Goal: Information Seeking & Learning: Learn about a topic

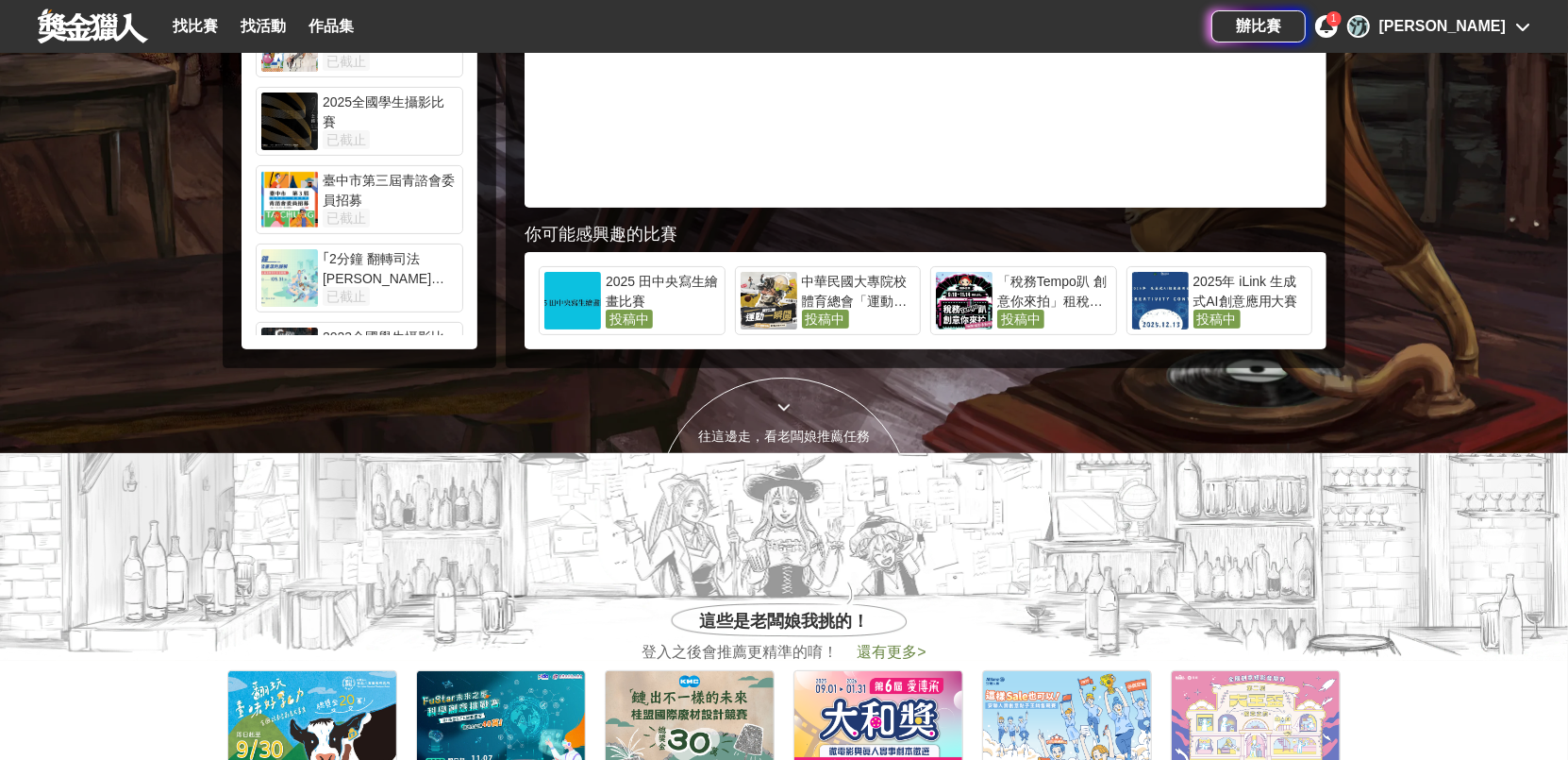
scroll to position [189, 0]
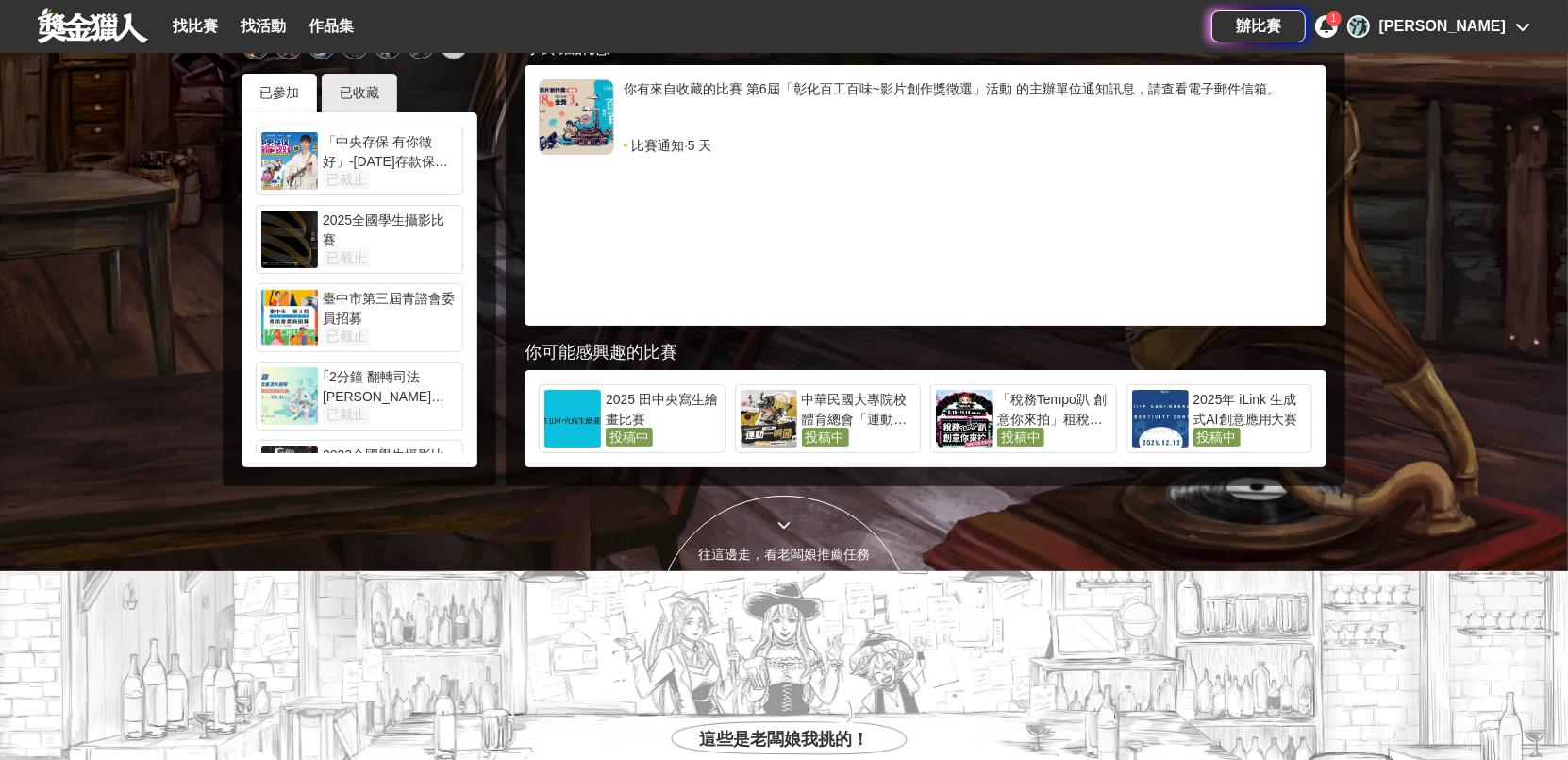
click at [286, 35] on link "找活動" at bounding box center [262, 27] width 60 height 27
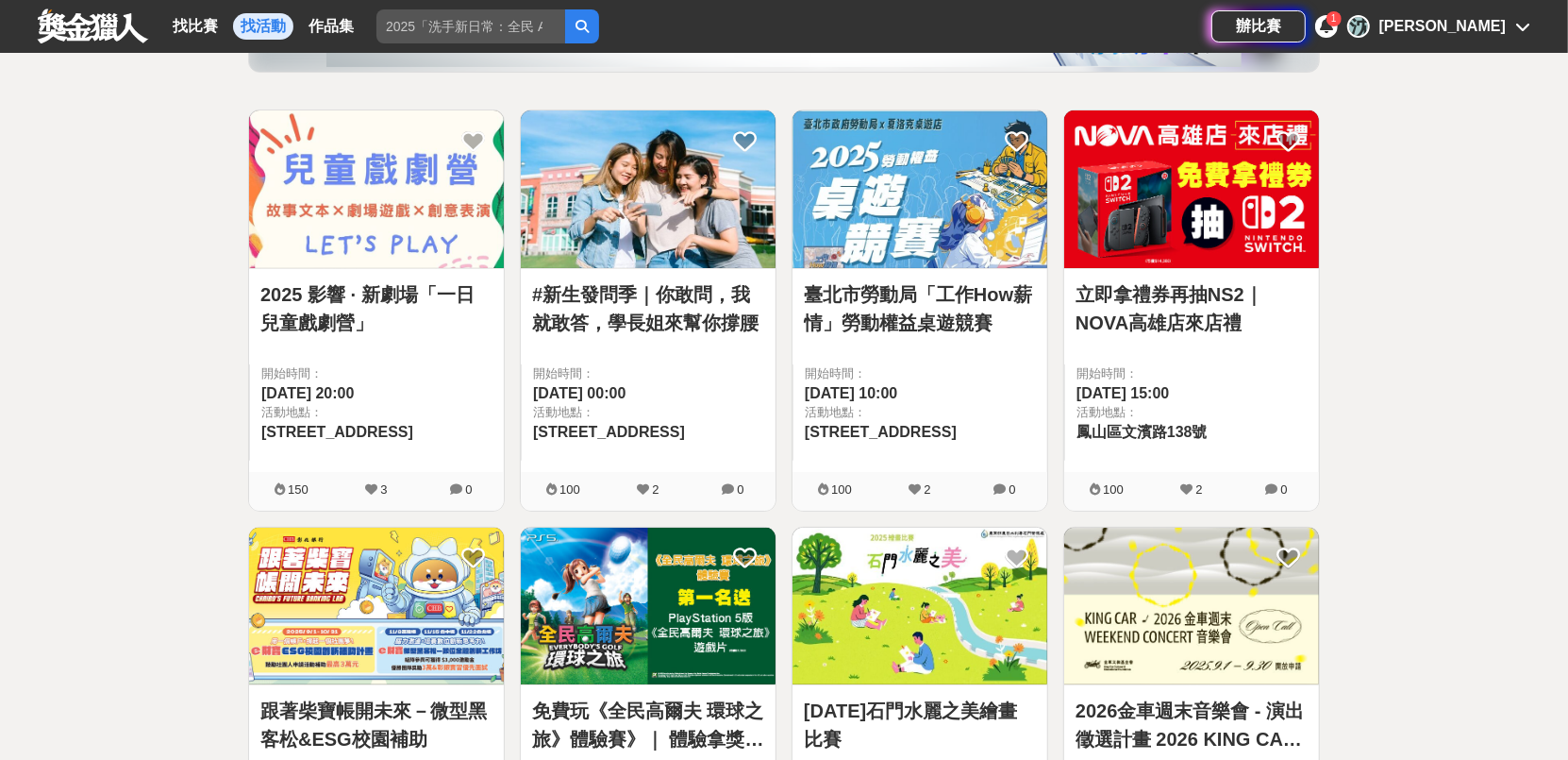
scroll to position [472, 0]
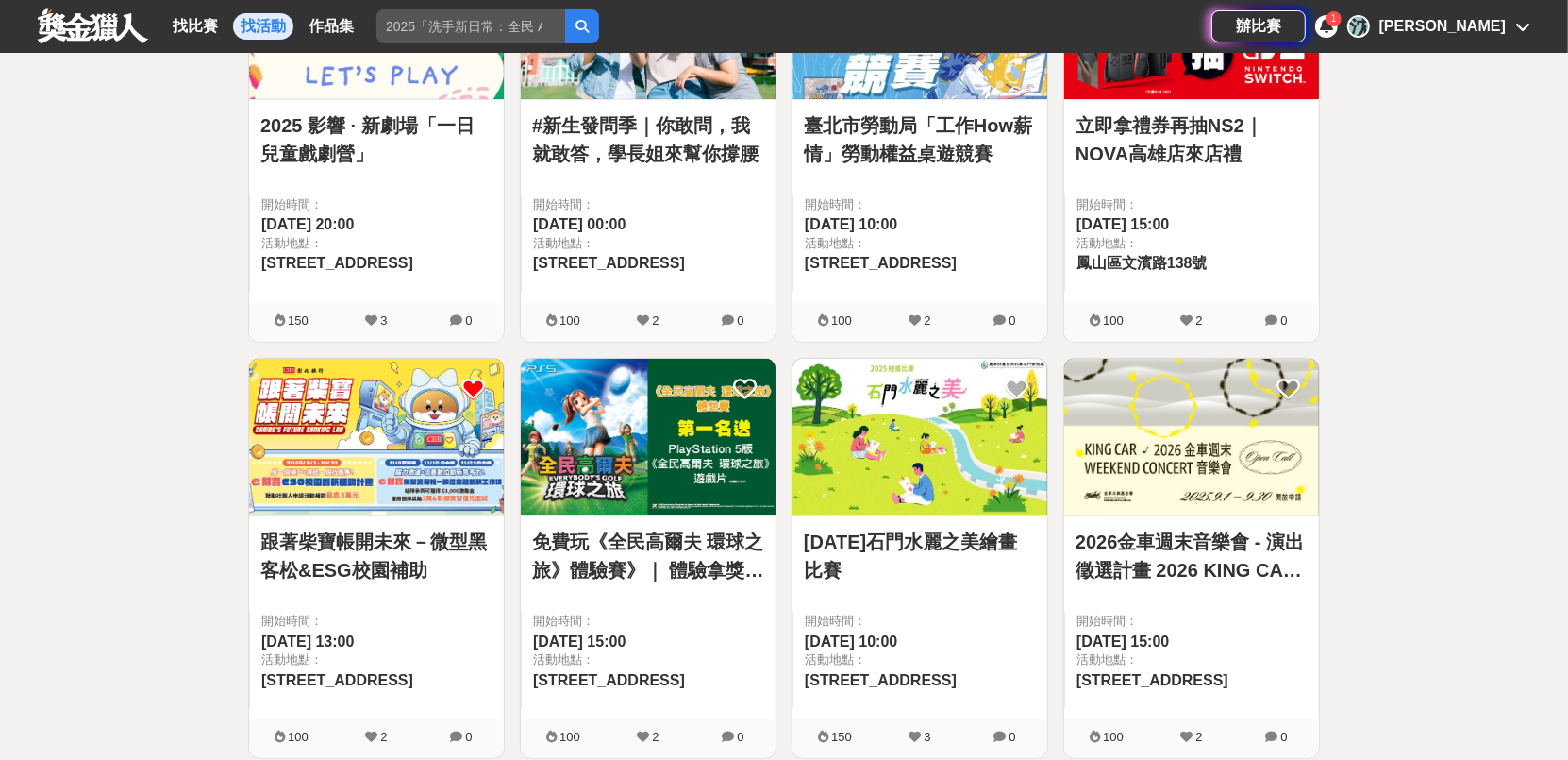
click at [478, 384] on icon at bounding box center [473, 389] width 24 height 24
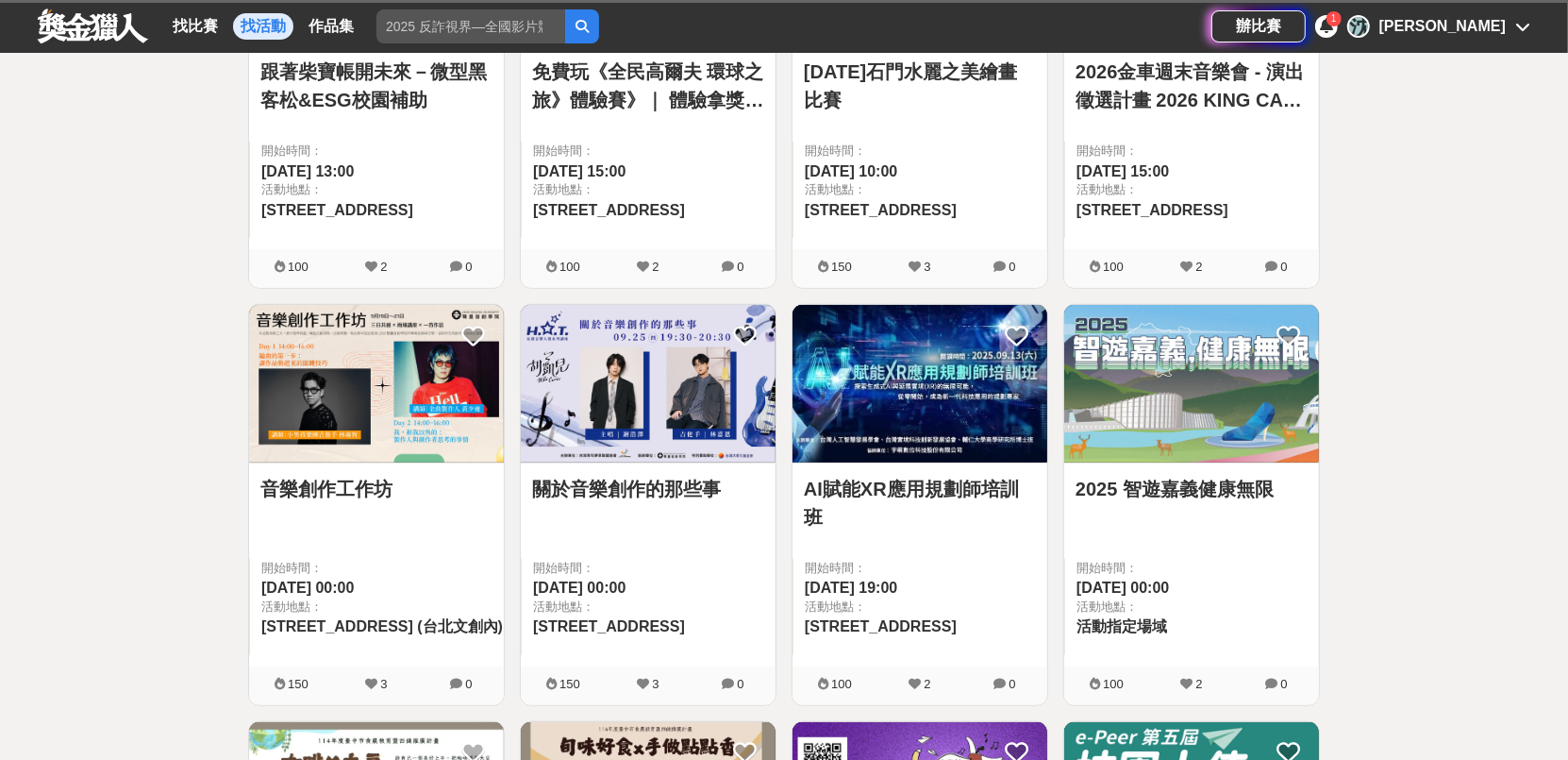
scroll to position [755, 0]
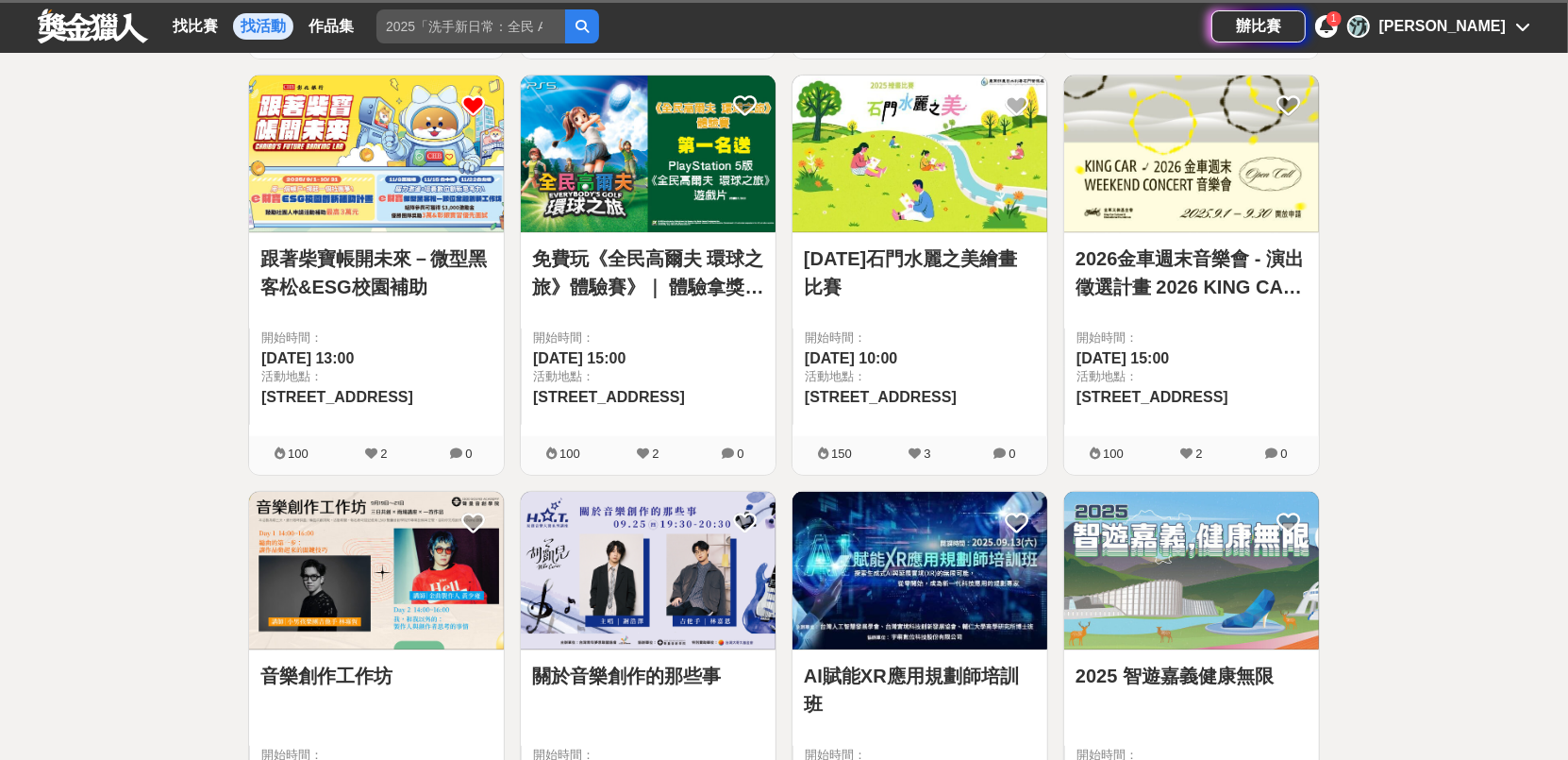
click at [477, 101] on icon at bounding box center [473, 106] width 24 height 24
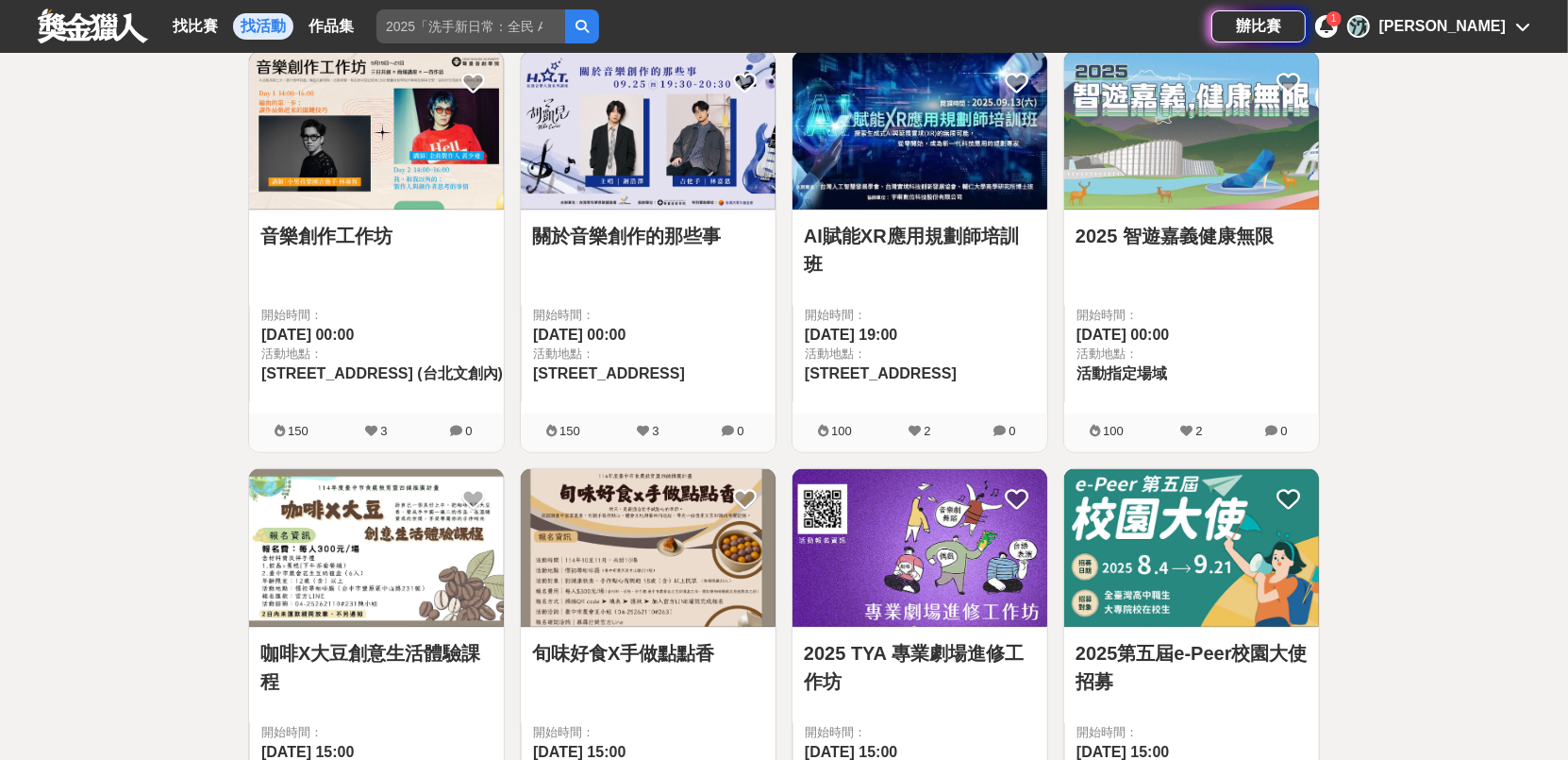
scroll to position [1509, 0]
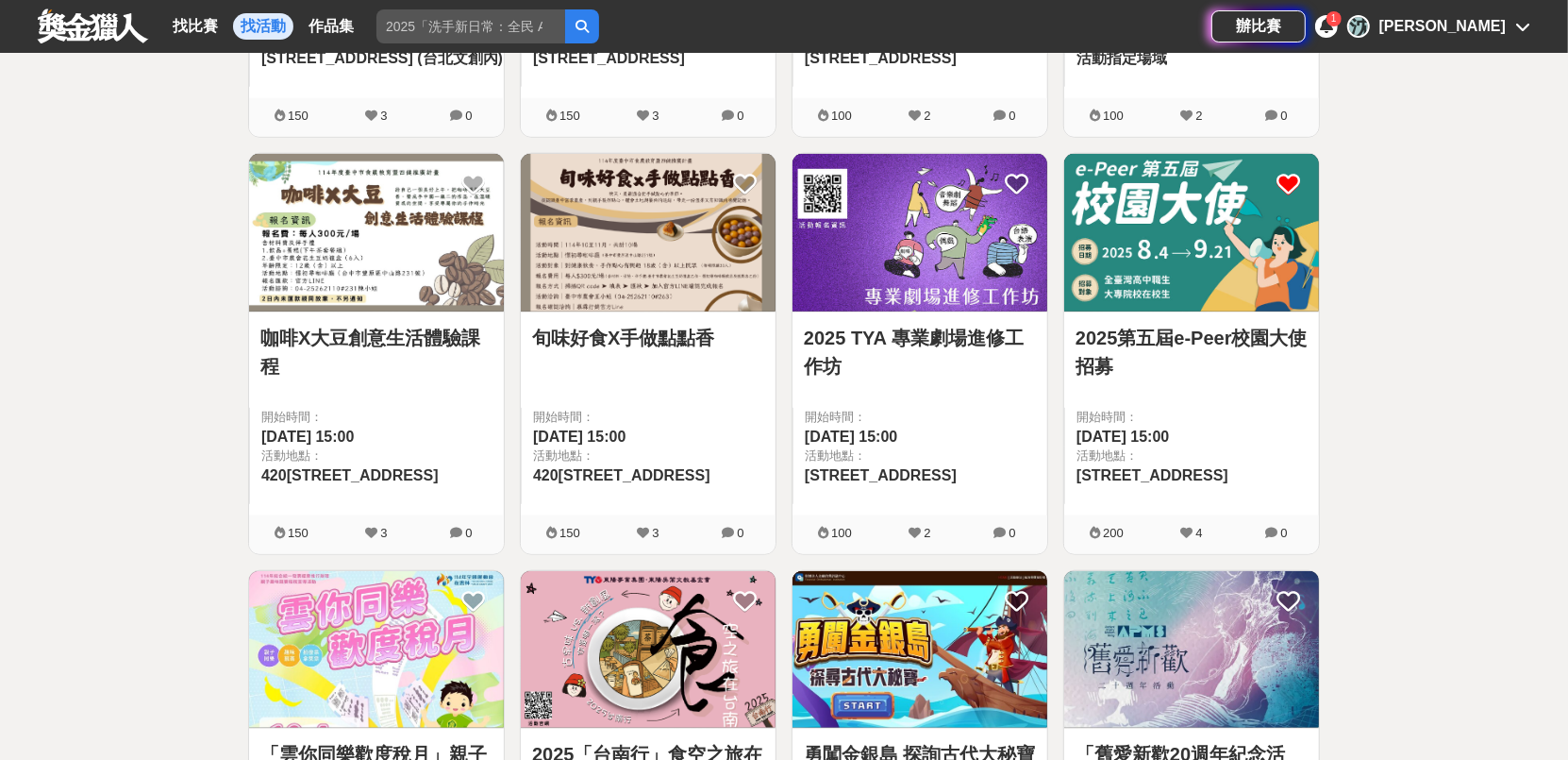
click at [1295, 173] on icon at bounding box center [1288, 184] width 24 height 24
click at [1220, 279] on img at bounding box center [1192, 233] width 255 height 158
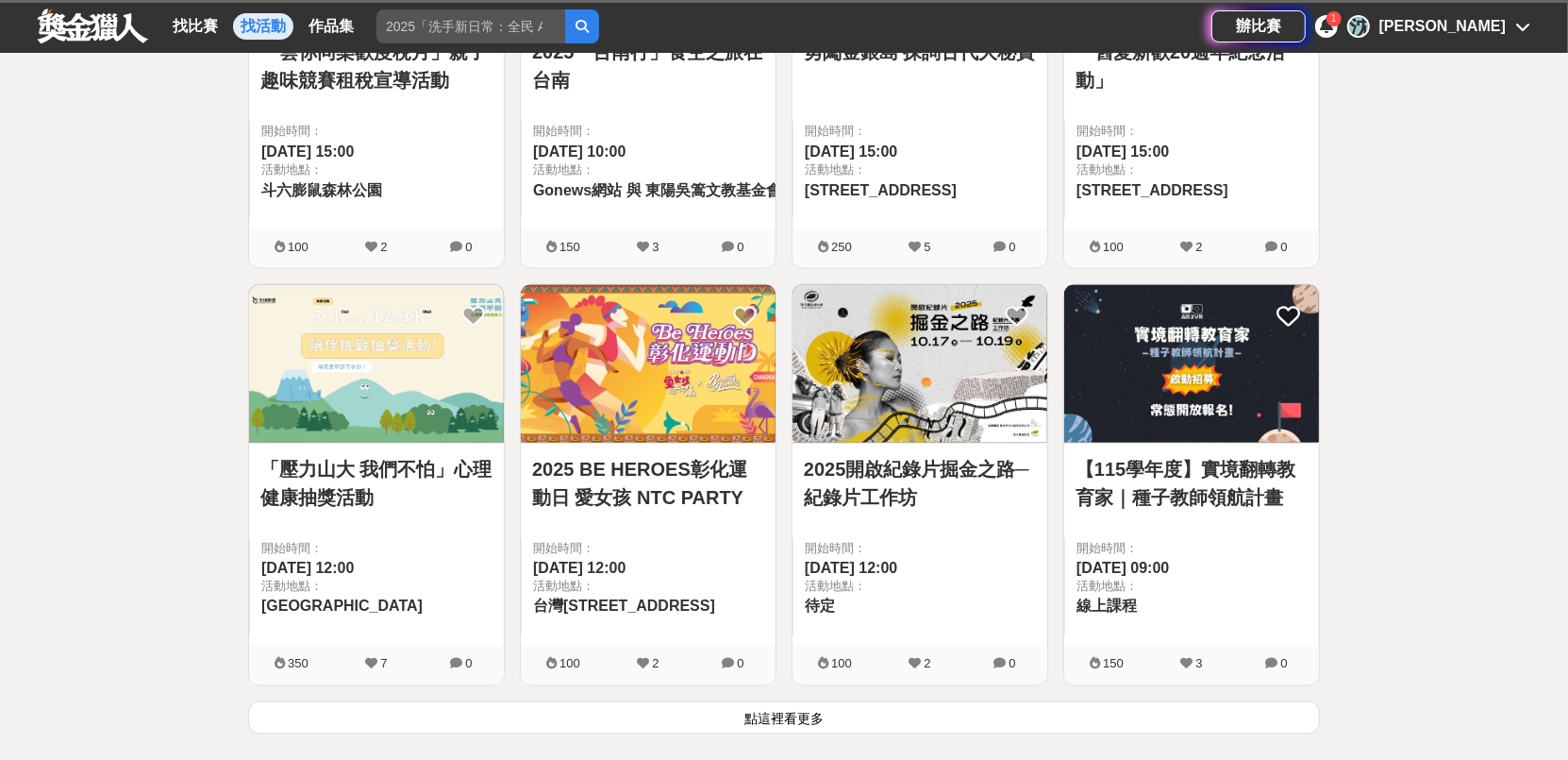
scroll to position [2453, 0]
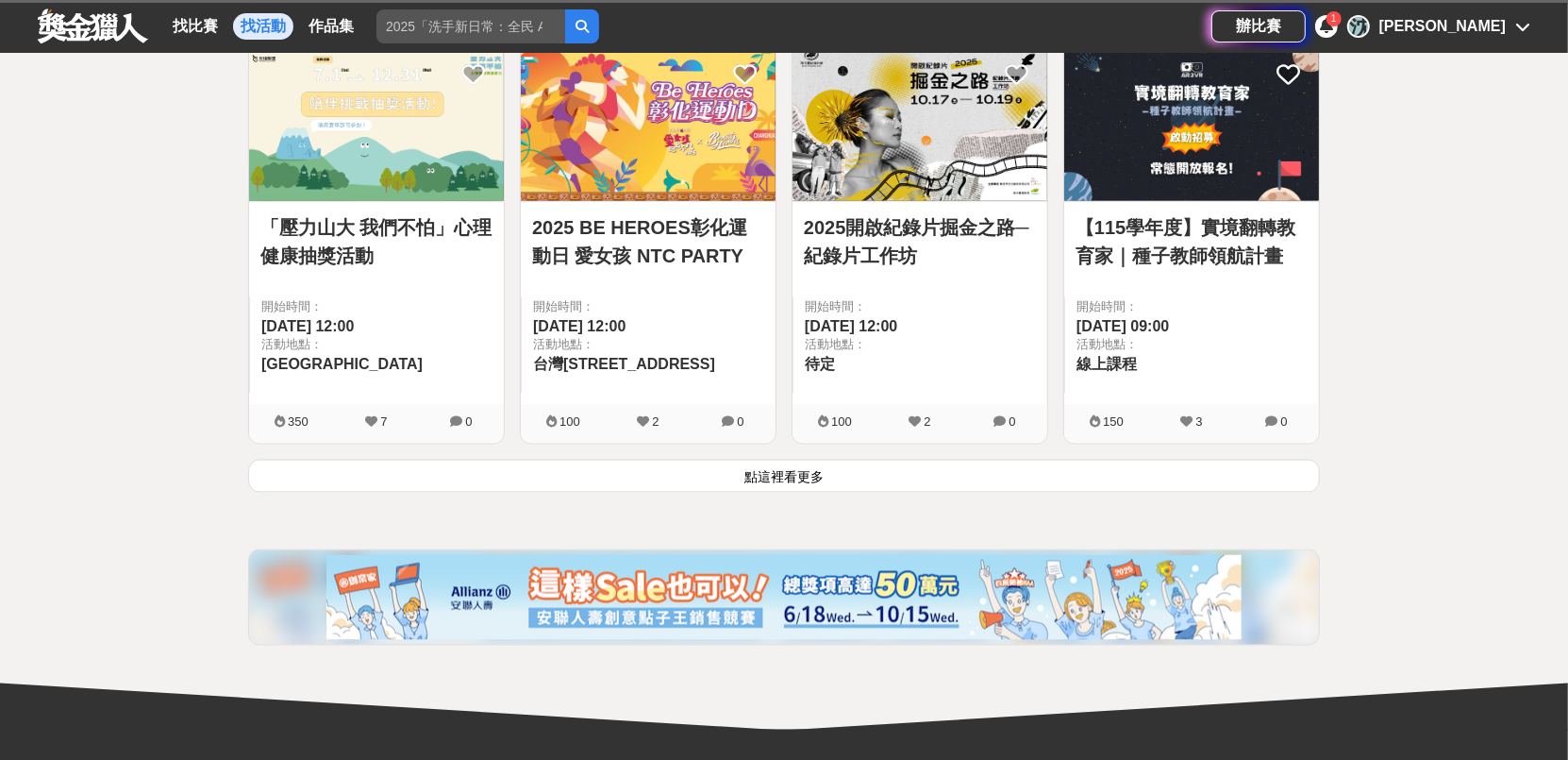
click at [929, 484] on button "點這裡看更多" at bounding box center [784, 476] width 1072 height 34
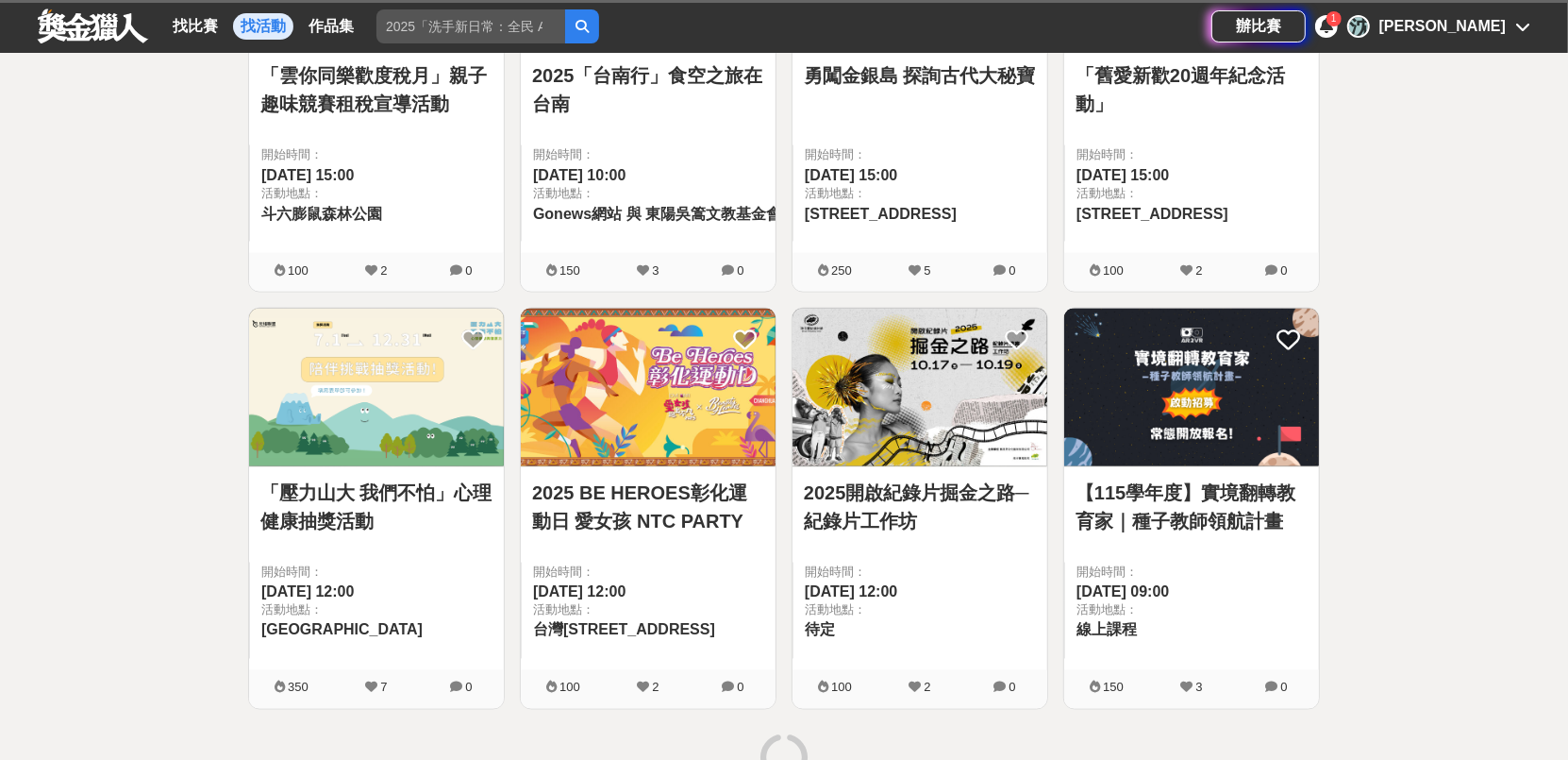
scroll to position [2170, 0]
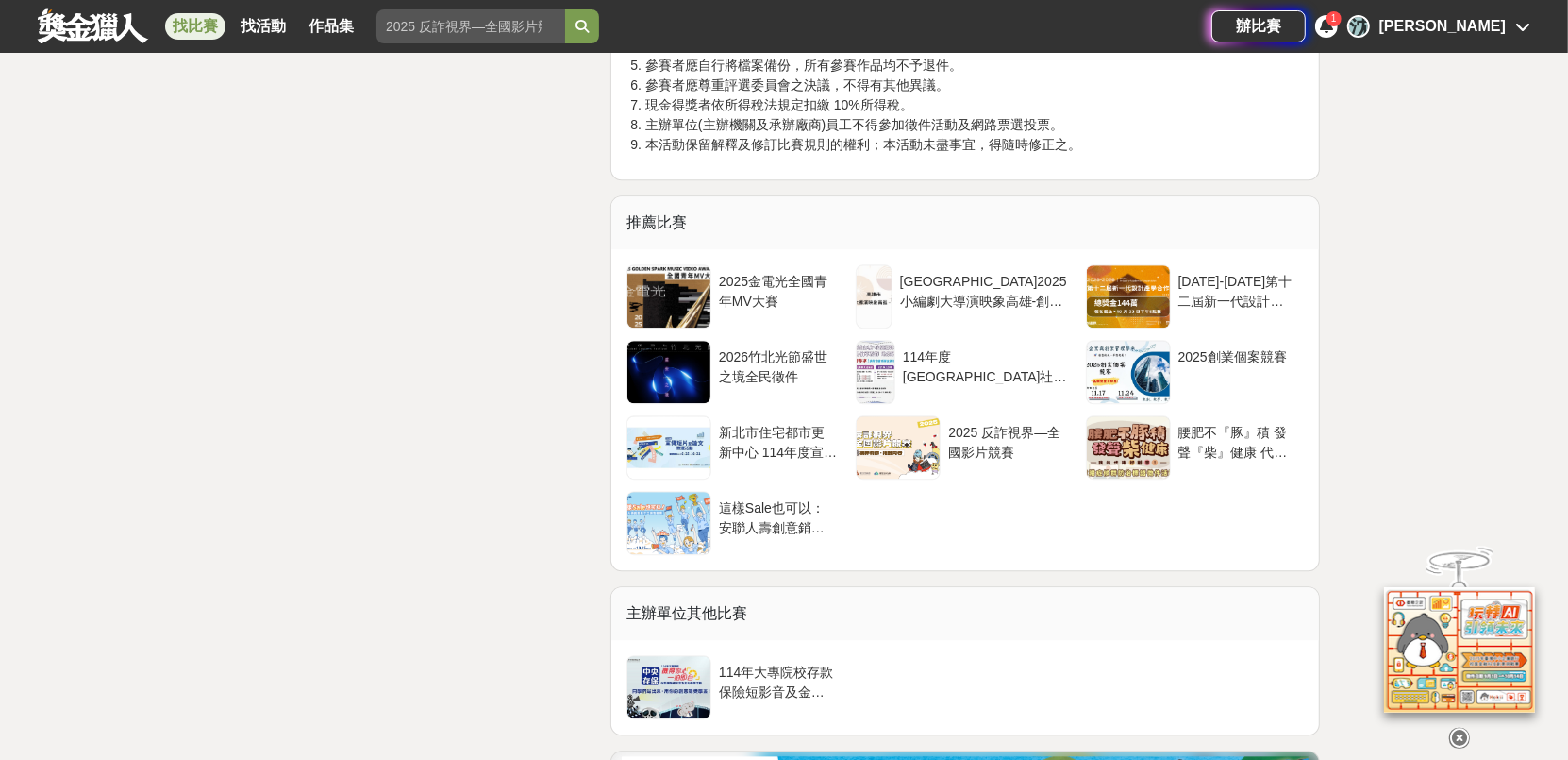
scroll to position [3811, 0]
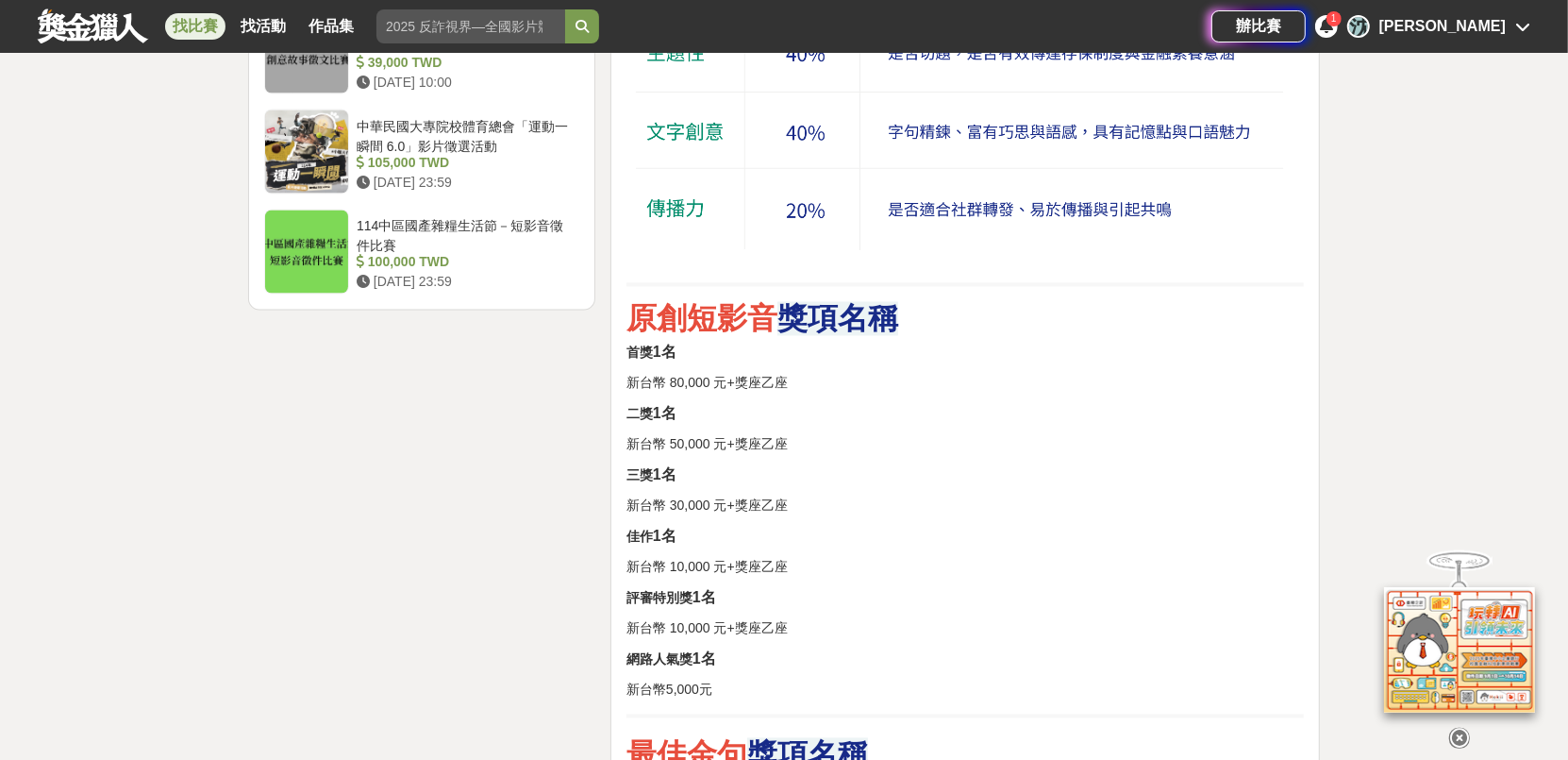
drag, startPoint x: 1075, startPoint y: 536, endPoint x: 1061, endPoint y: 512, distance: 27.8
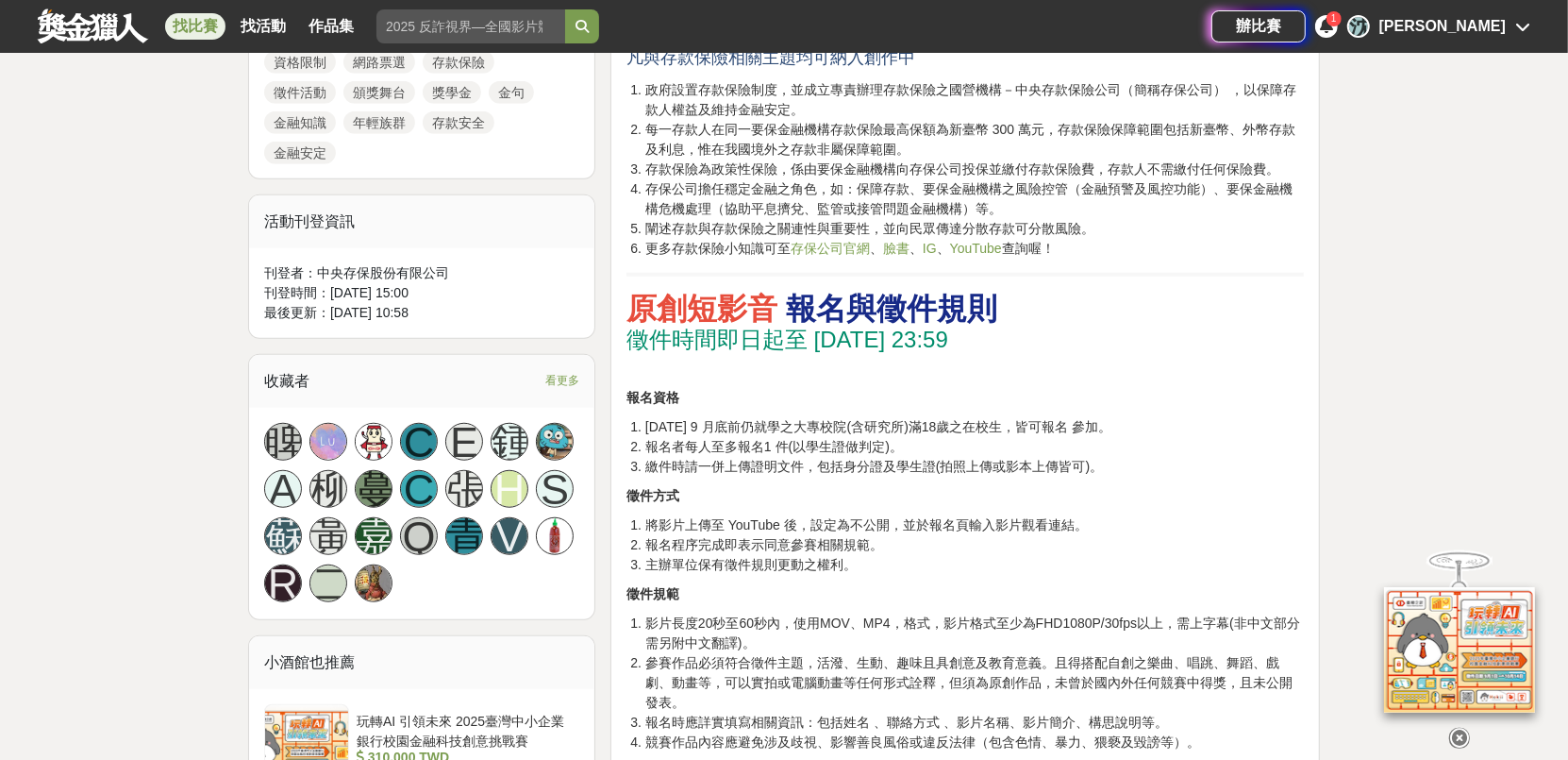
scroll to position [661, 0]
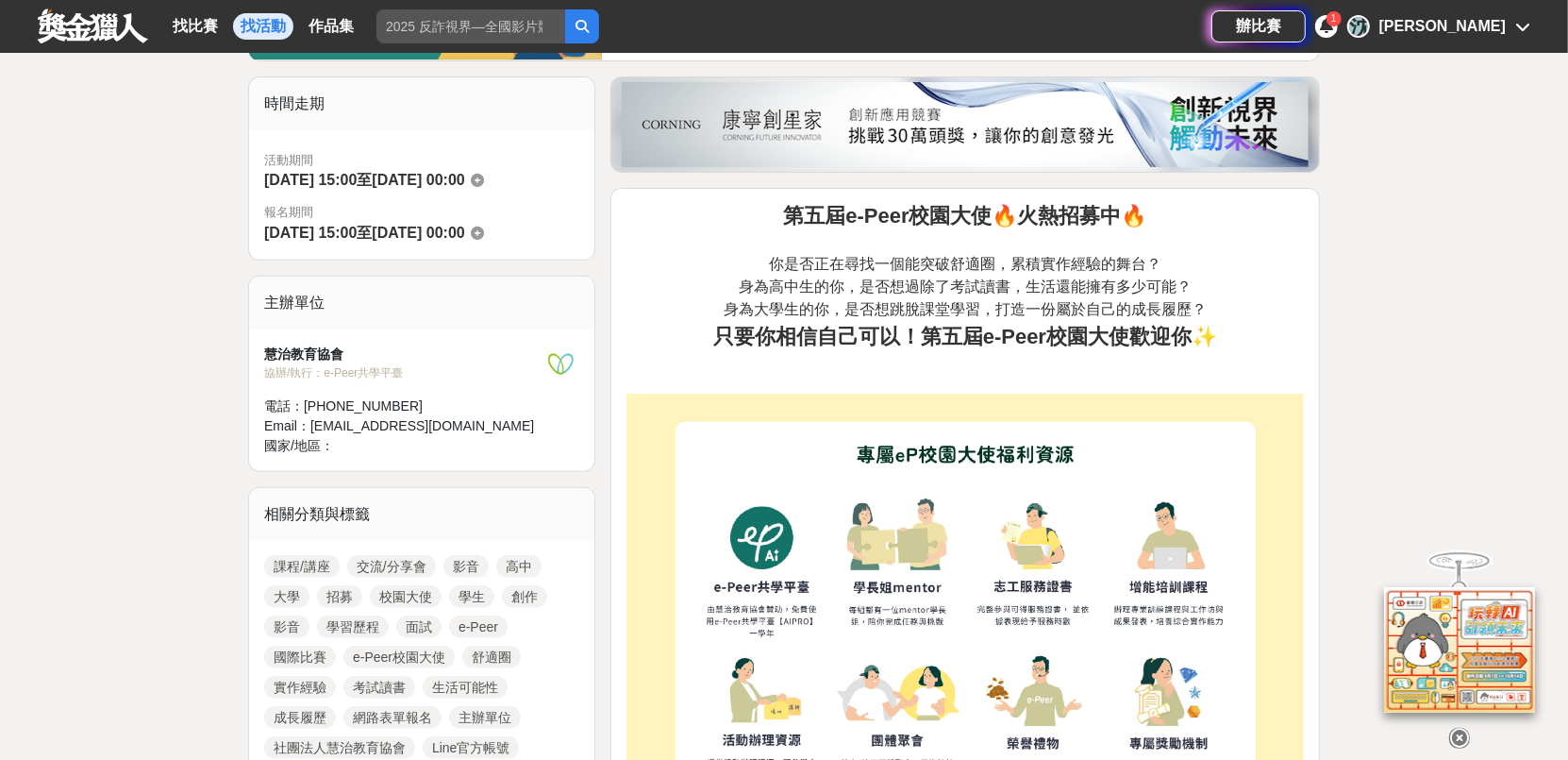
scroll to position [189, 0]
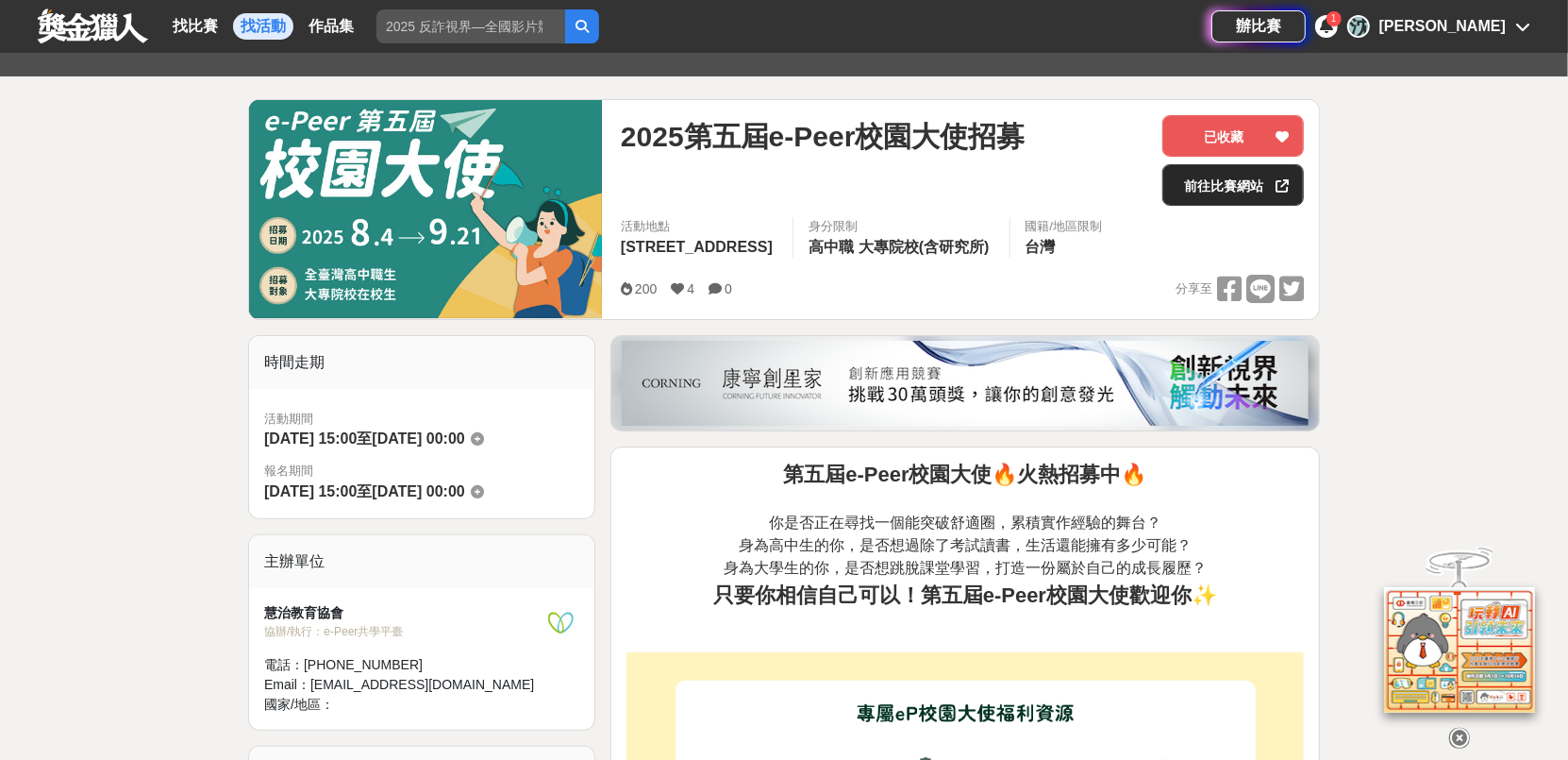
click at [1267, 179] on link "前往比賽網站" at bounding box center [1233, 185] width 142 height 41
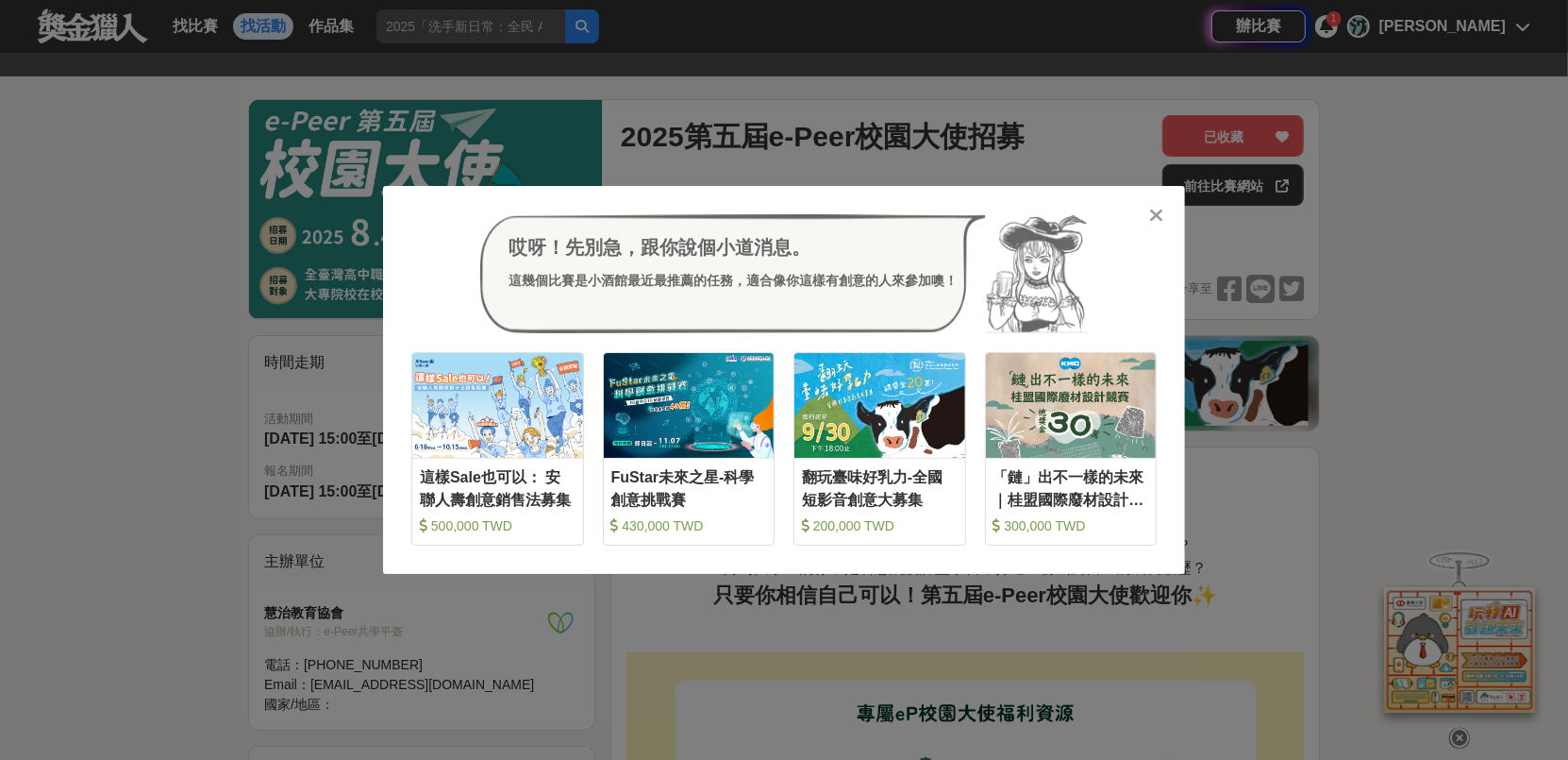
click at [1157, 215] on icon at bounding box center [1157, 215] width 14 height 19
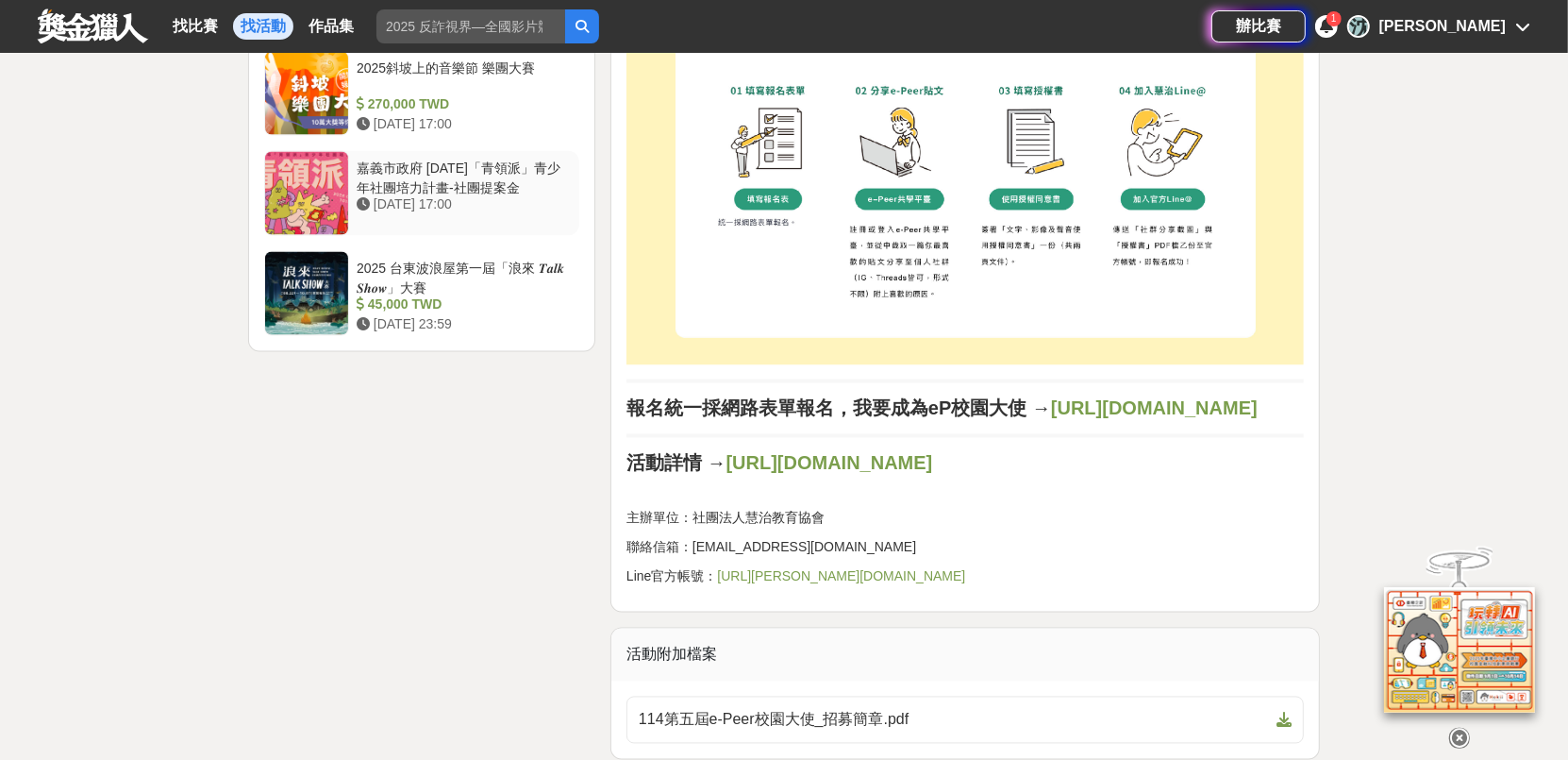
scroll to position [1981, 0]
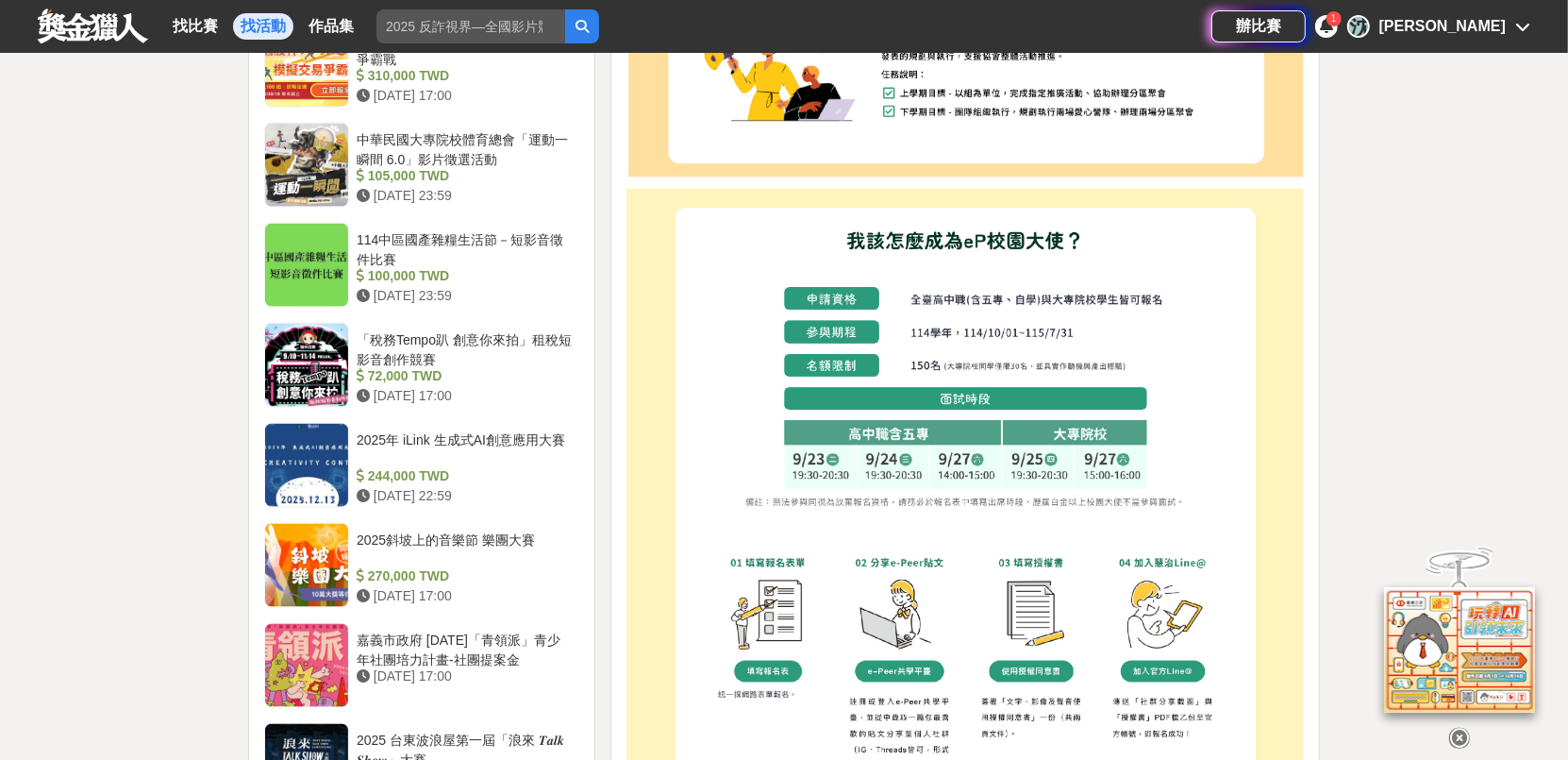
drag, startPoint x: 1064, startPoint y: 258, endPoint x: 1077, endPoint y: 72, distance: 186.5
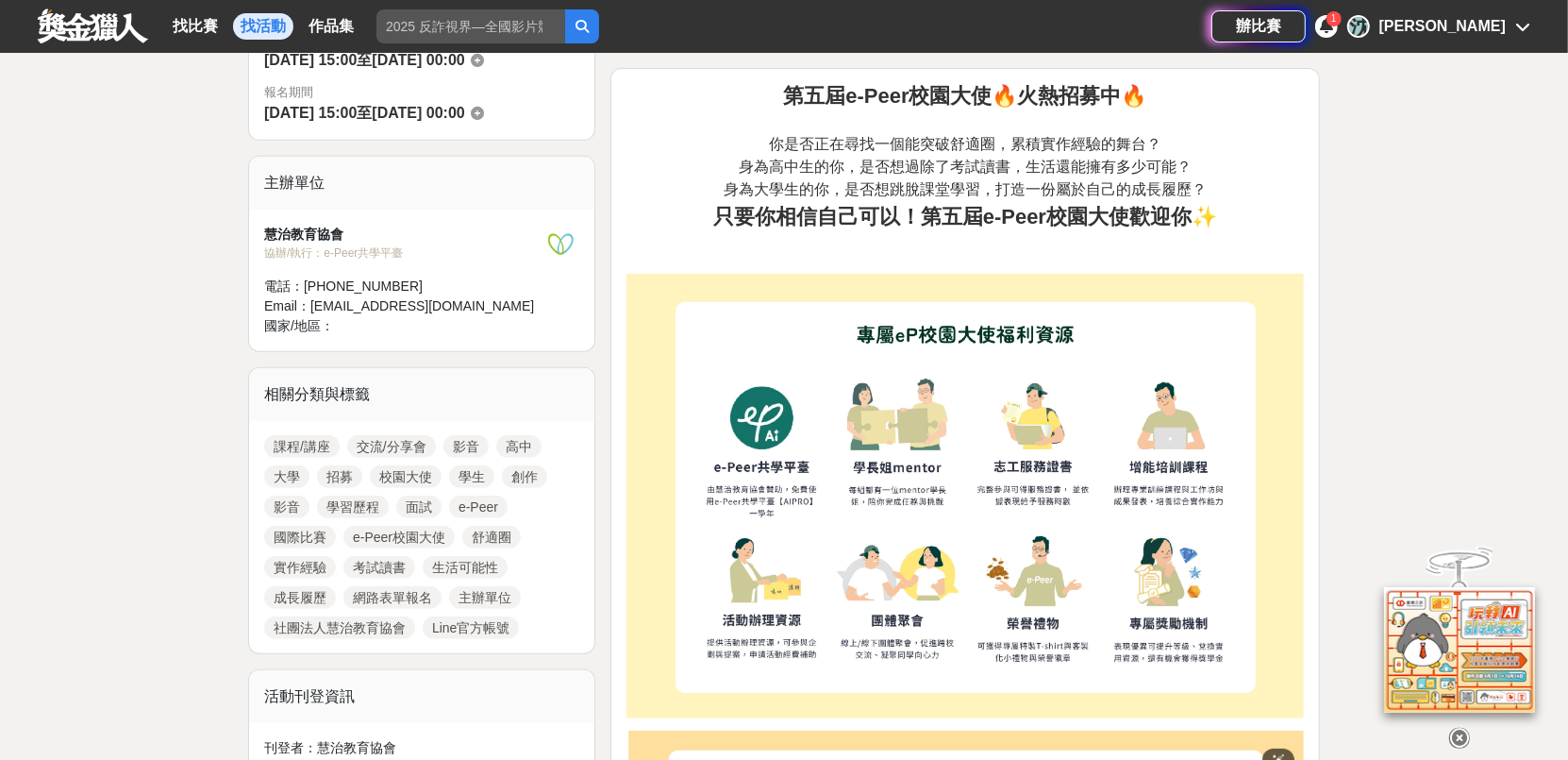
scroll to position [0, 0]
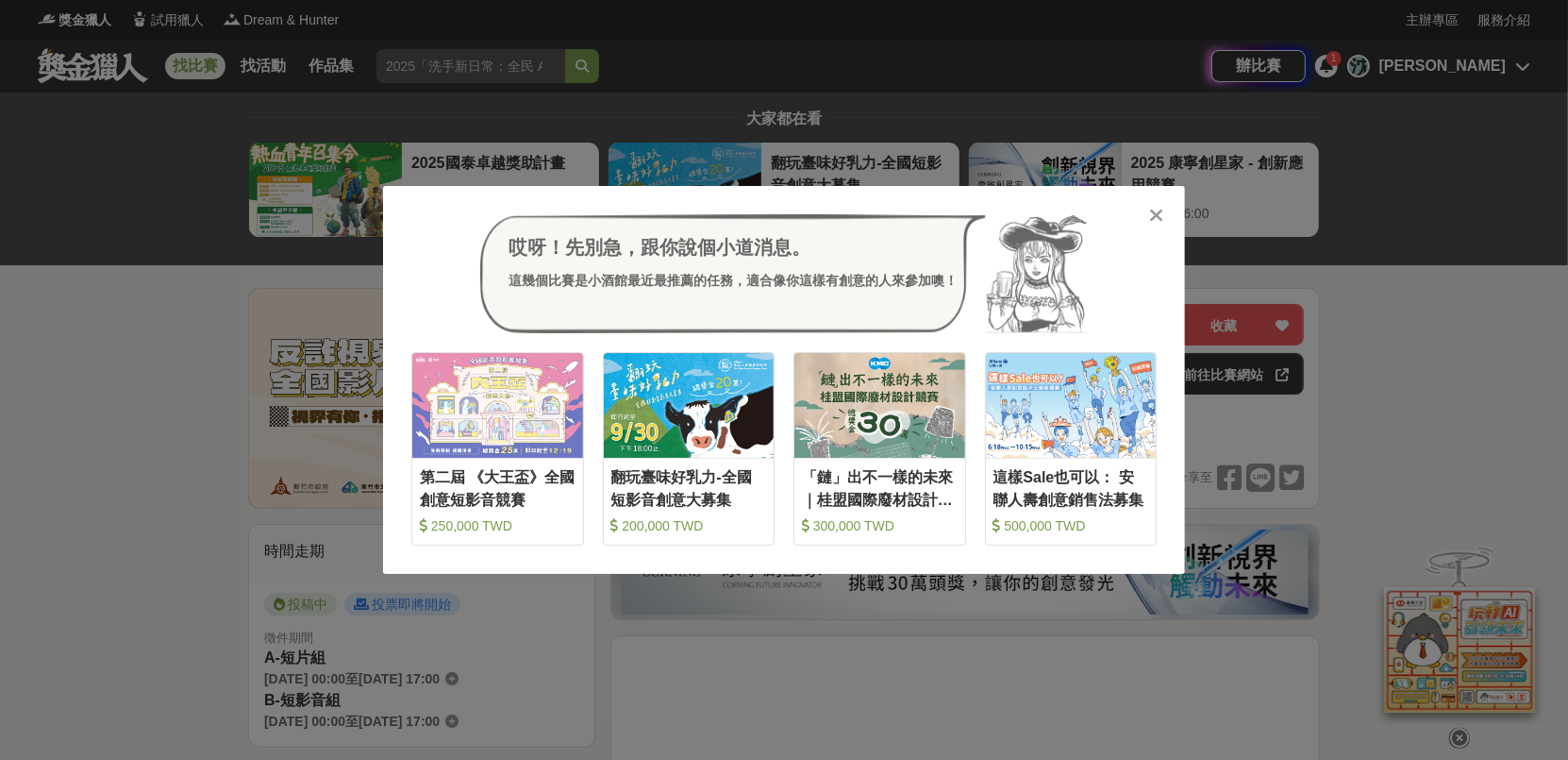
click at [1155, 212] on icon at bounding box center [1157, 215] width 14 height 19
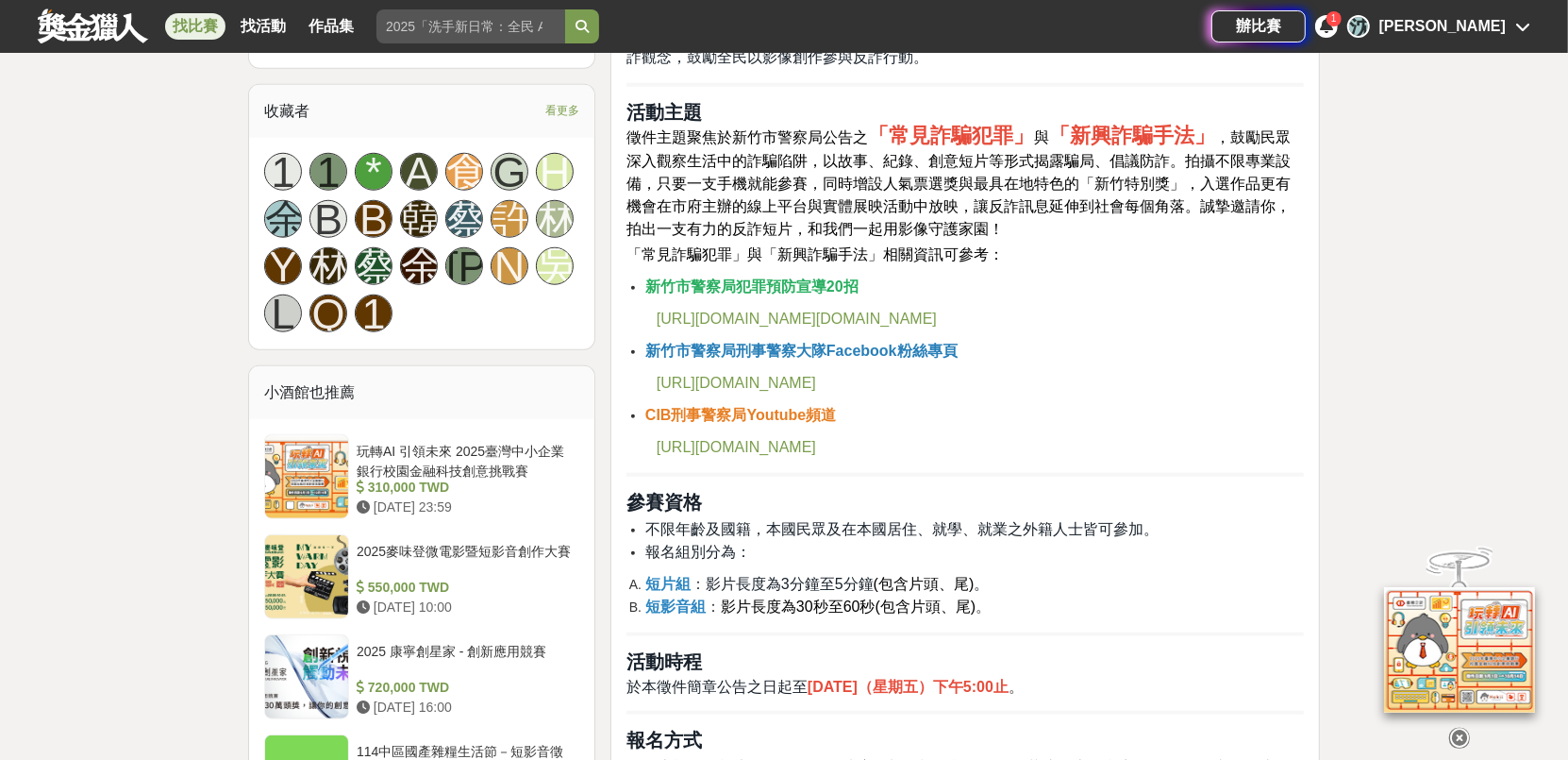
scroll to position [1416, 0]
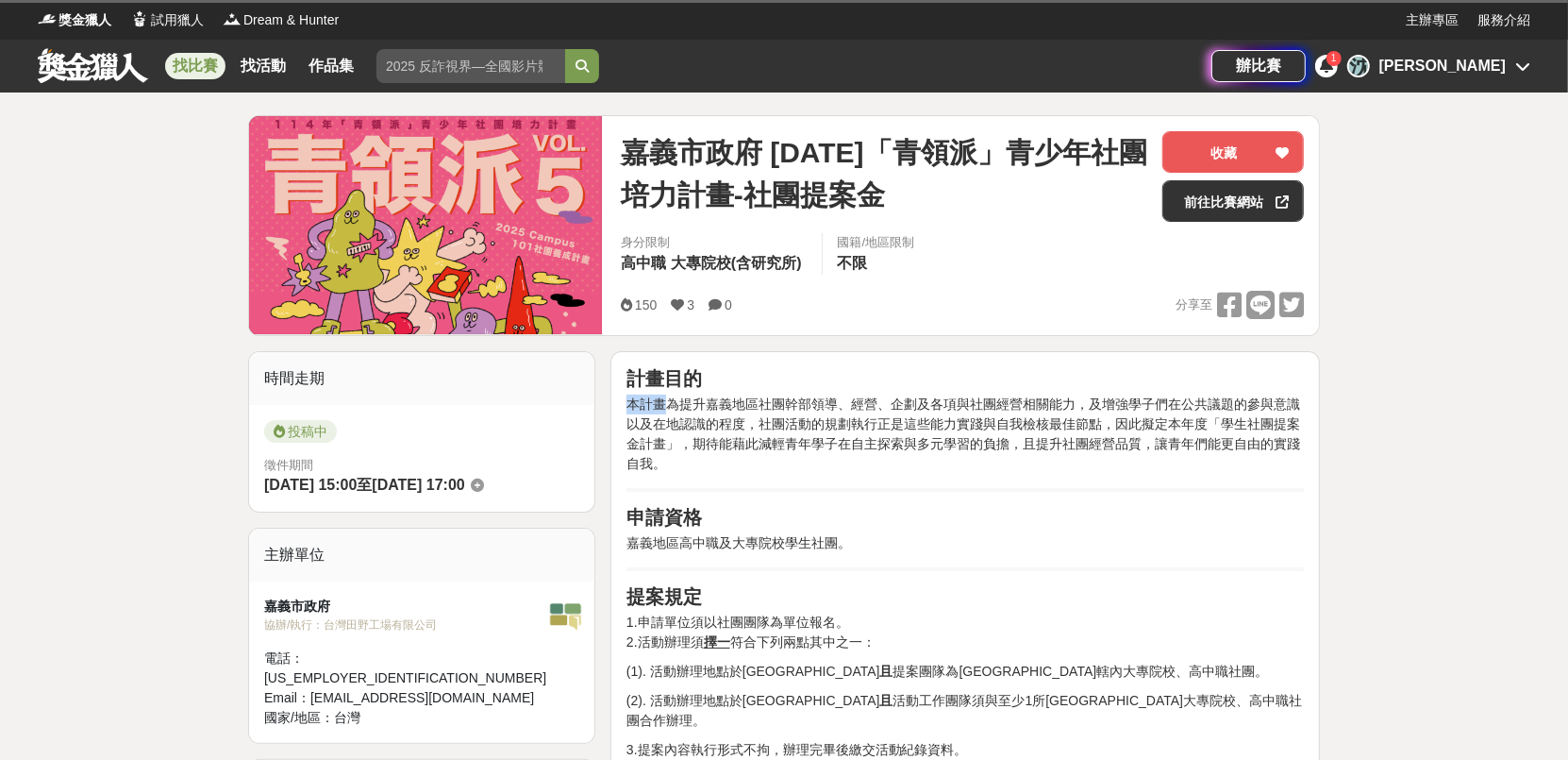
drag, startPoint x: 661, startPoint y: 407, endPoint x: 988, endPoint y: 326, distance: 336.9
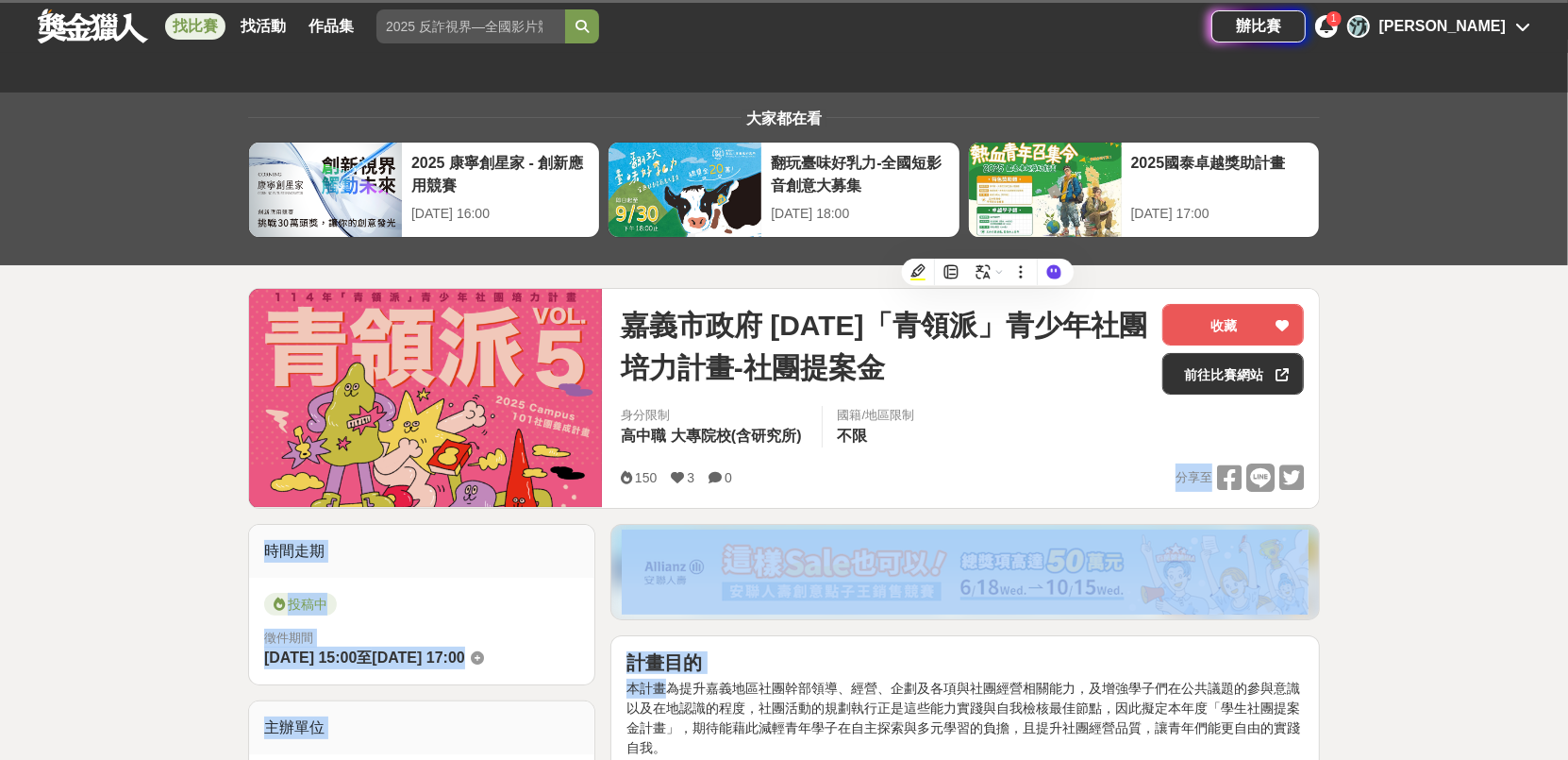
scroll to position [566, 0]
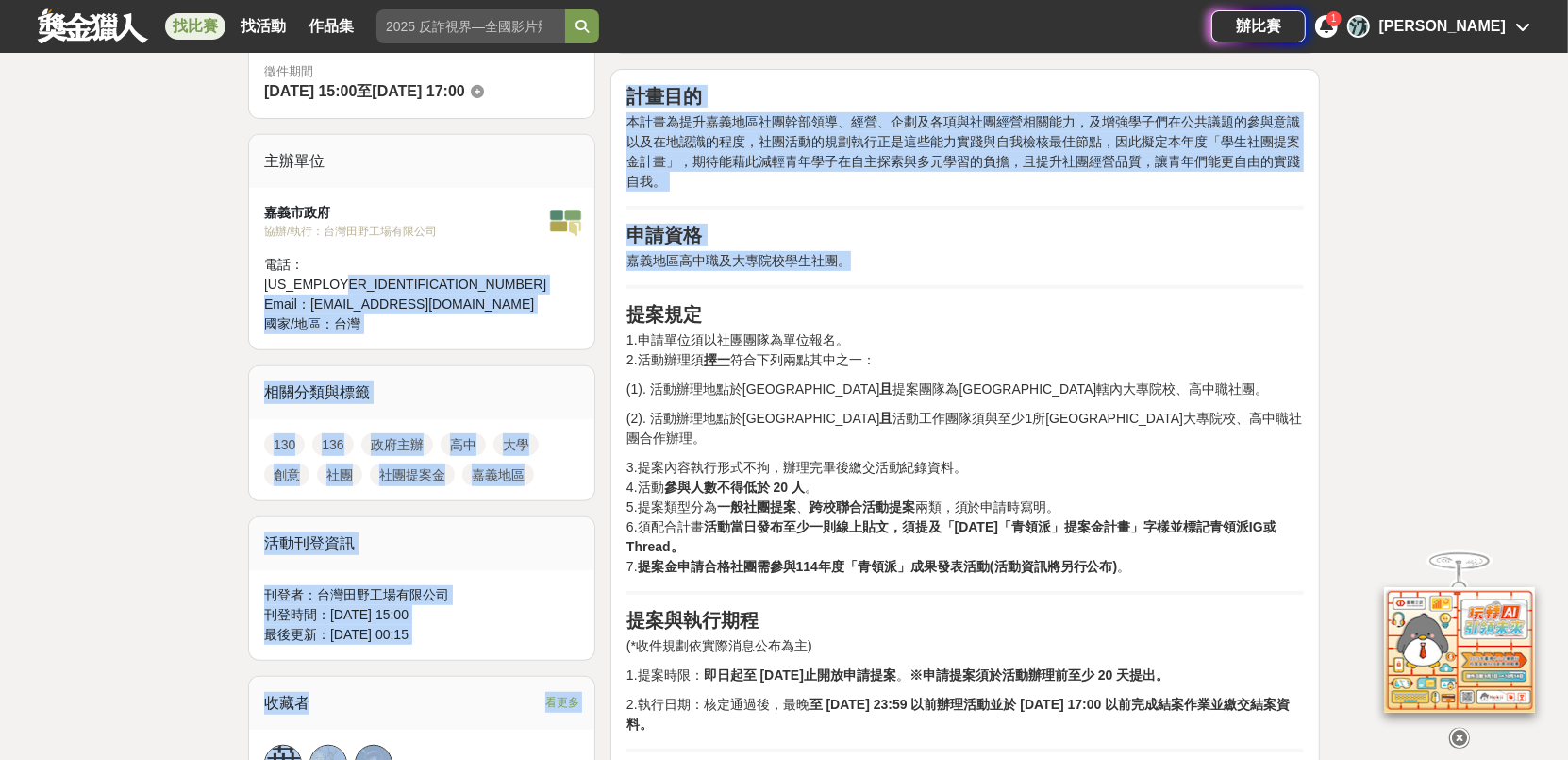
drag, startPoint x: 900, startPoint y: 249, endPoint x: 455, endPoint y: 234, distance: 445.3
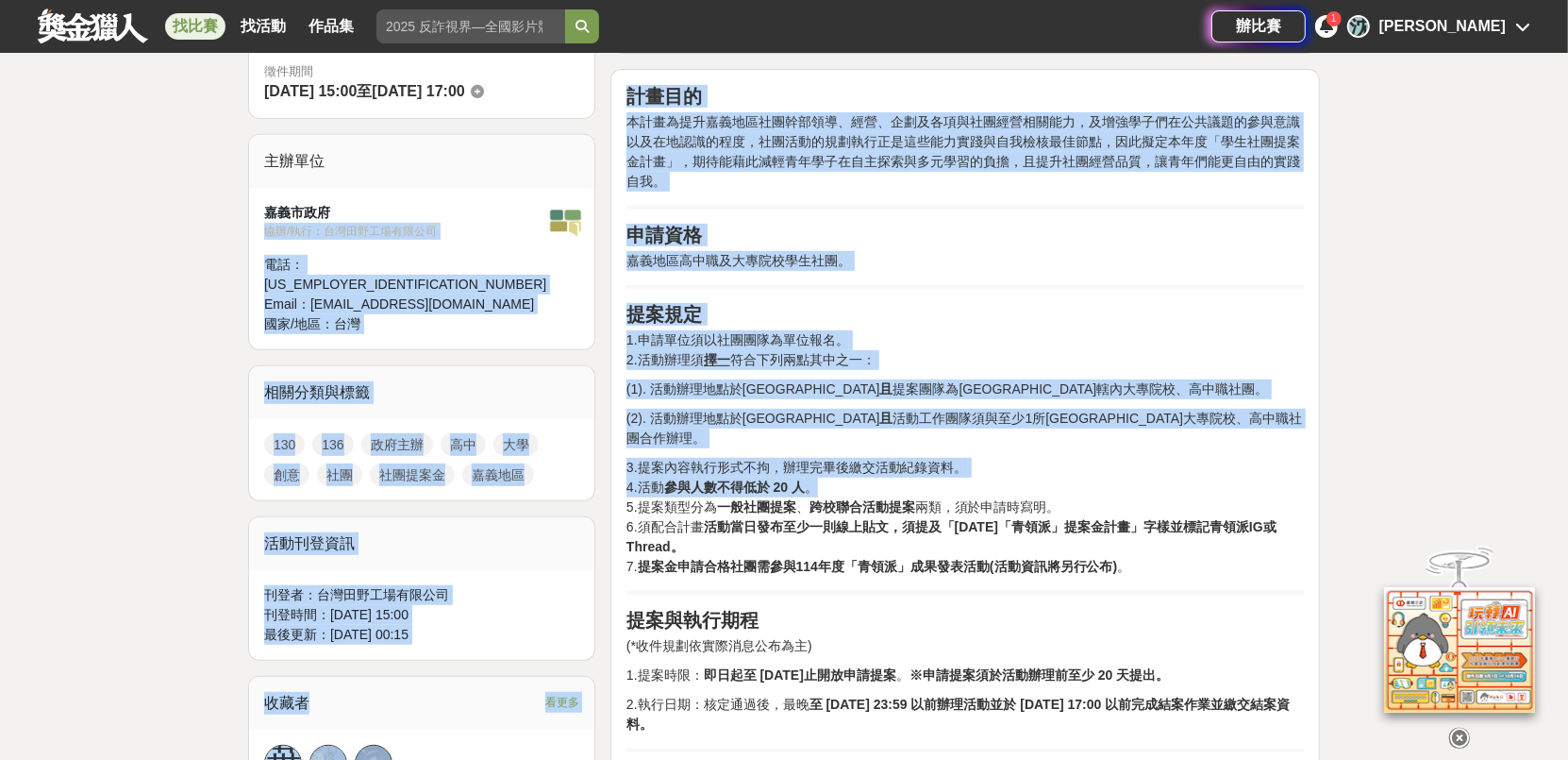
drag, startPoint x: 1243, startPoint y: 469, endPoint x: 516, endPoint y: 215, distance: 770.1
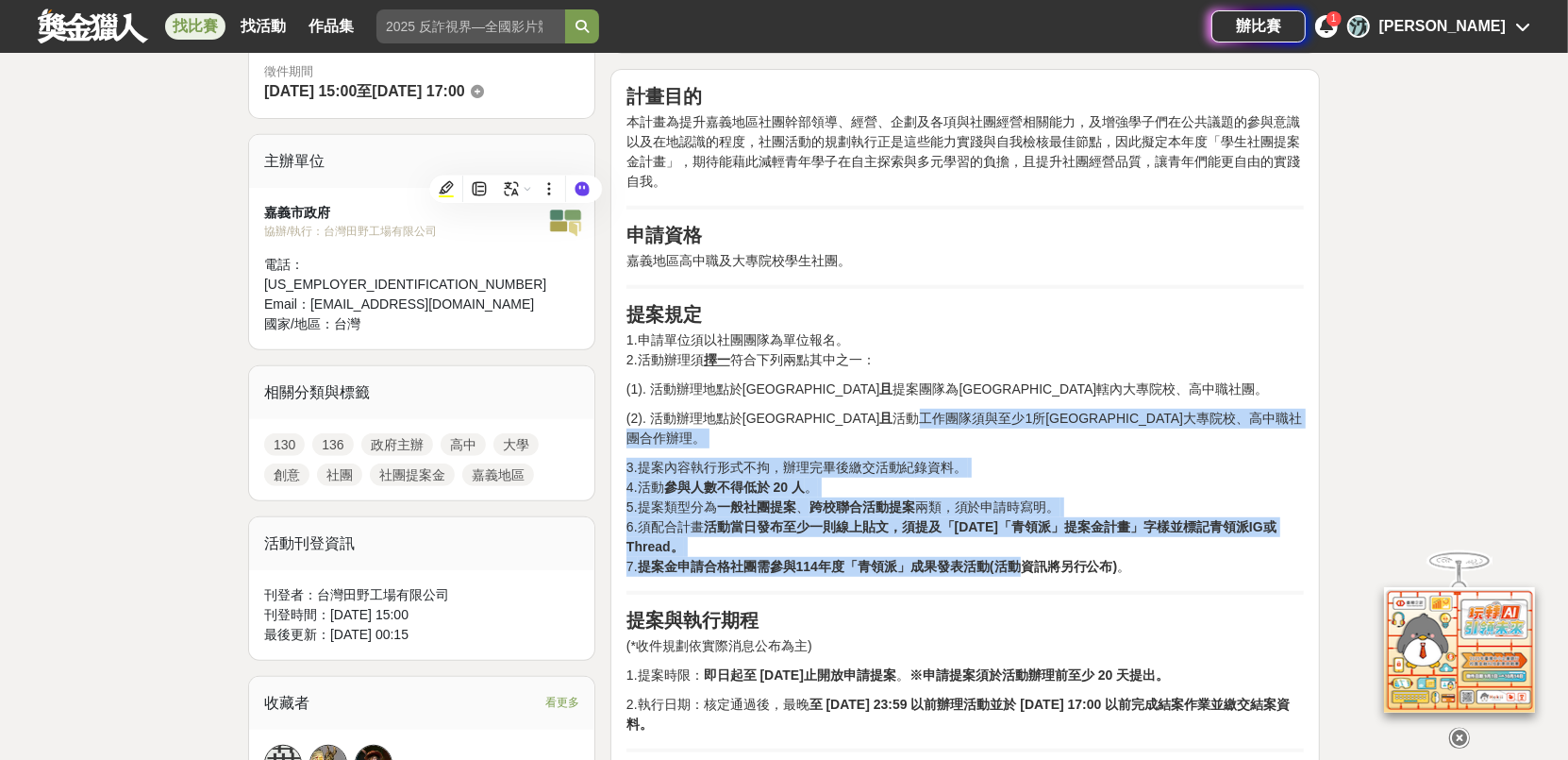
drag, startPoint x: 867, startPoint y: 442, endPoint x: 837, endPoint y: 418, distance: 38.4
click at [837, 419] on div "計畫目的 本計畫為提升嘉義地區社團幹部領導、經營、企劃及各項與社團經營相關能力，及增強學子們在公共議題的參與意識以及在地認識的程度，社團活動的規劃執行正是這些…" at bounding box center [966, 612] width 678 height 1054
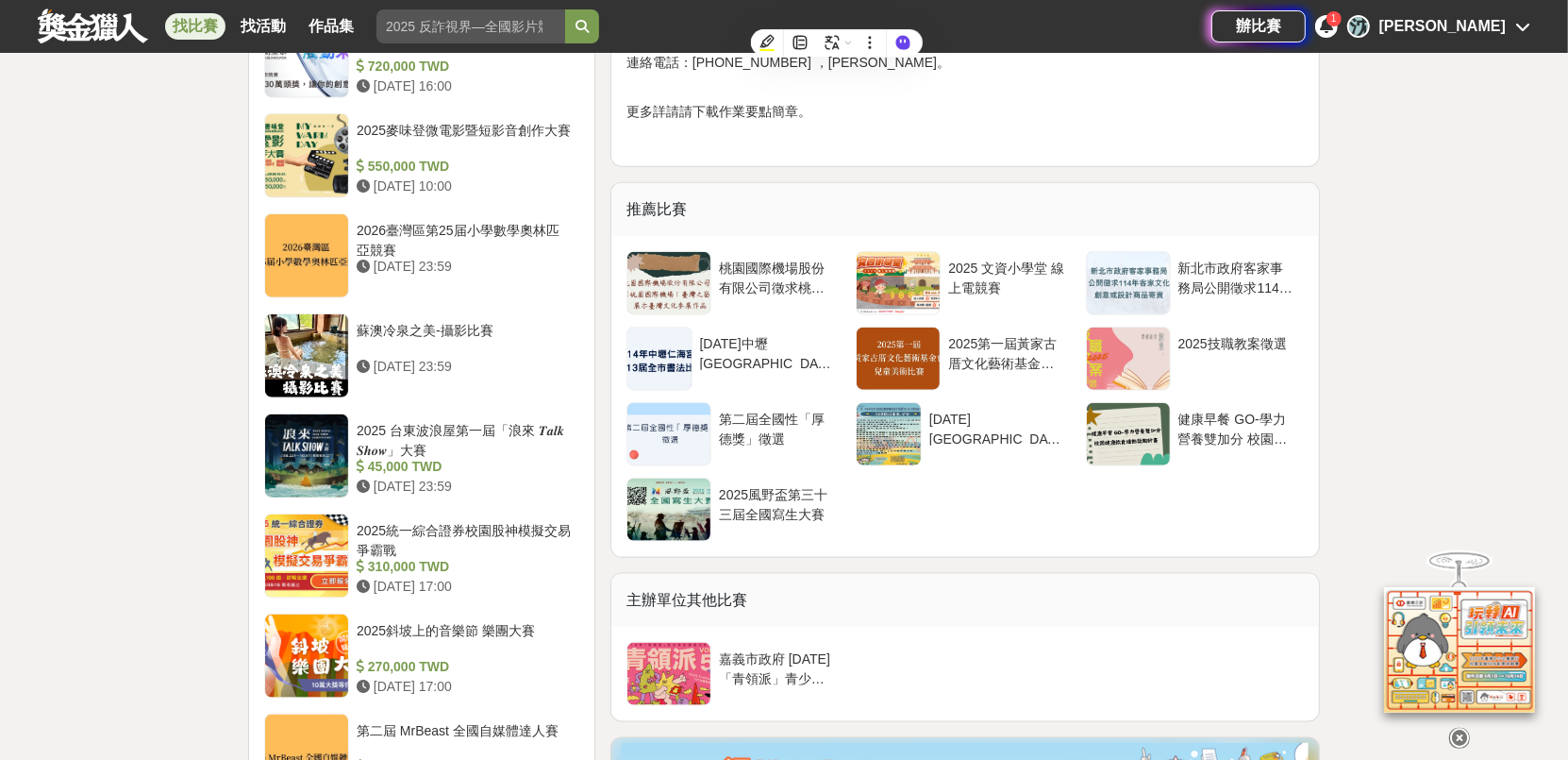
scroll to position [1698, 0]
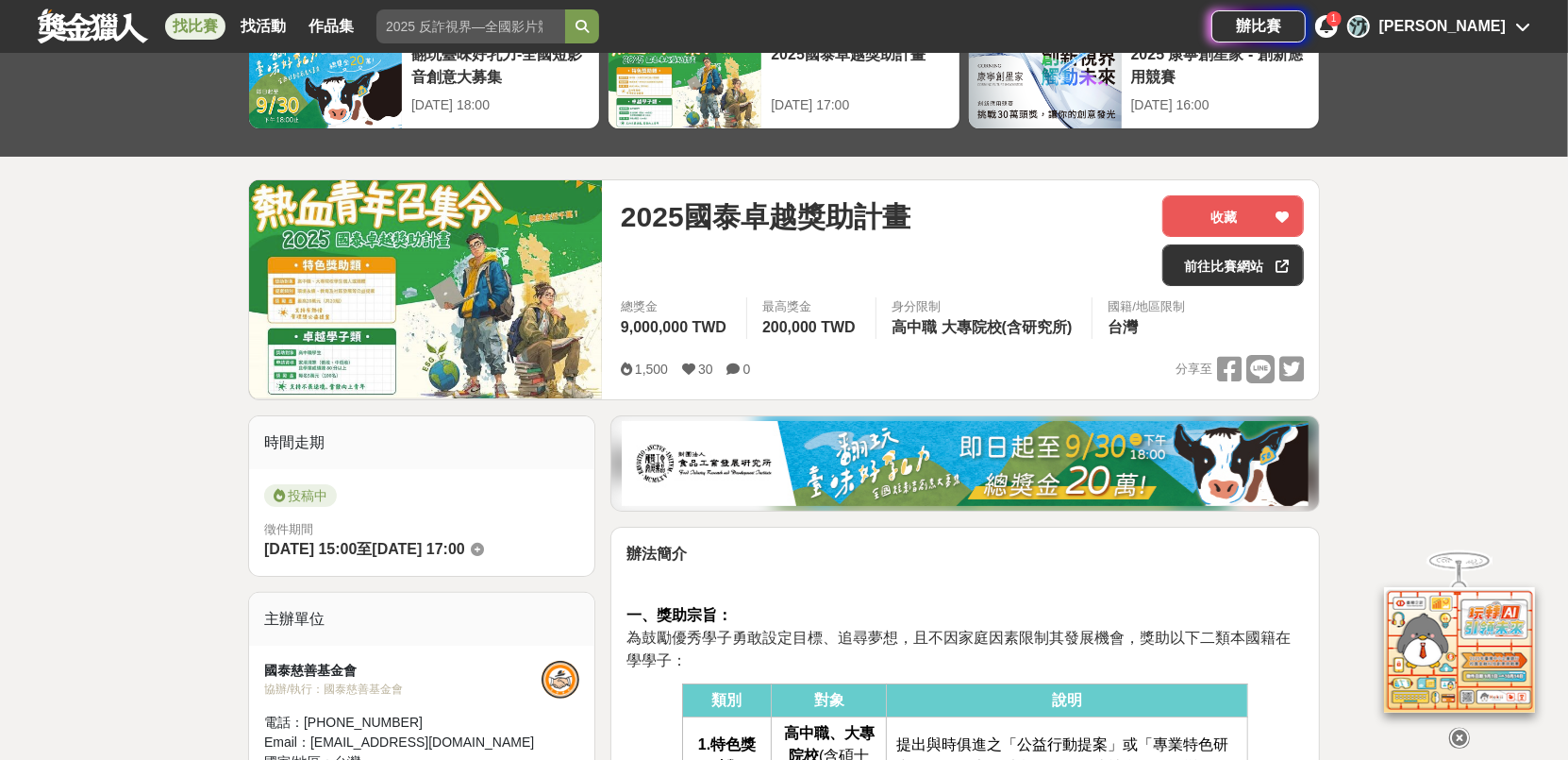
scroll to position [283, 0]
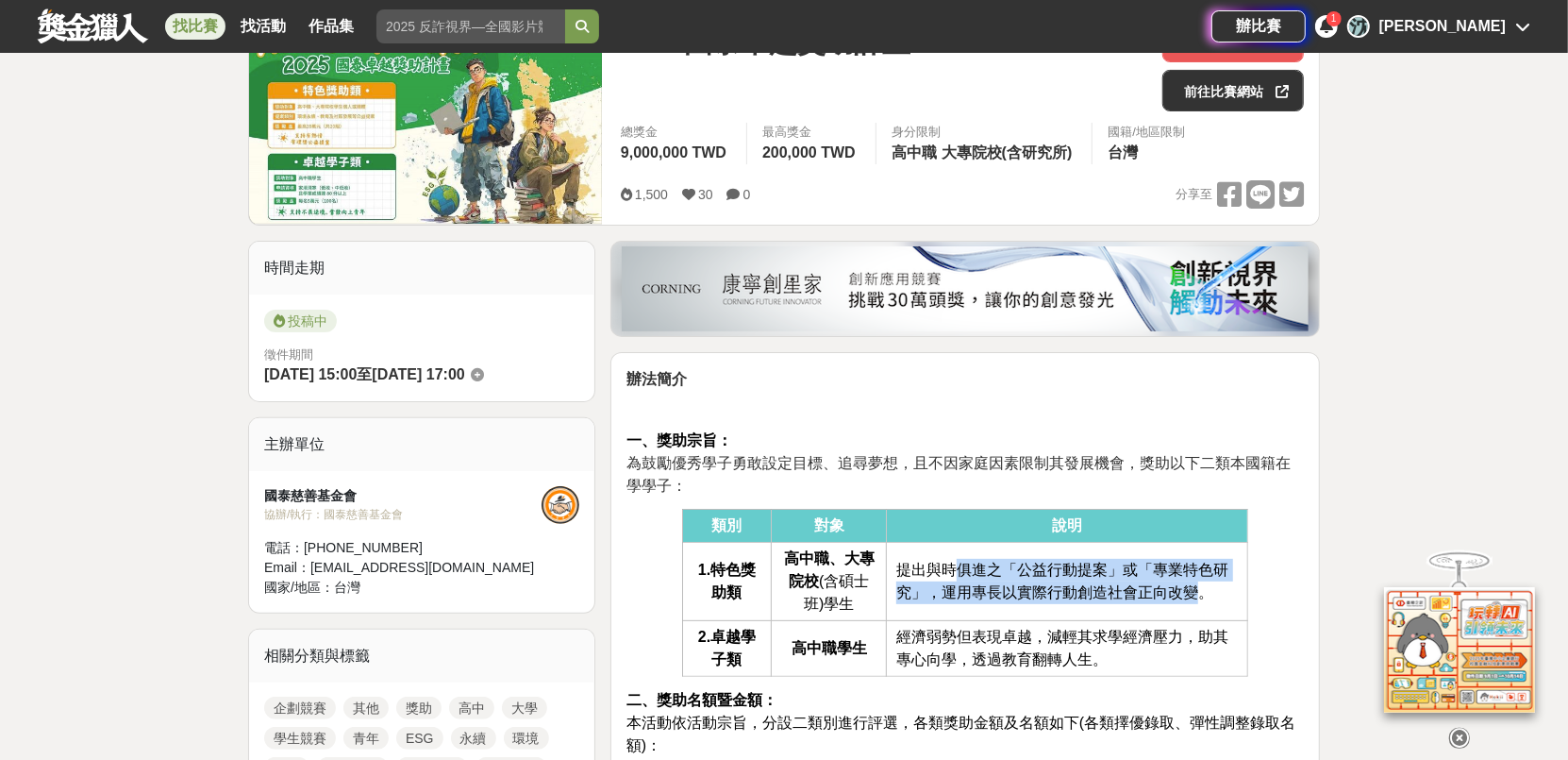
drag, startPoint x: 963, startPoint y: 556, endPoint x: 1197, endPoint y: 617, distance: 241.8
click at [1197, 617] on td "提出與時俱進之「公益行動提案」或「專業特色研究」，運用專長以實際行動創造社會正向改變。" at bounding box center [1068, 582] width 362 height 78
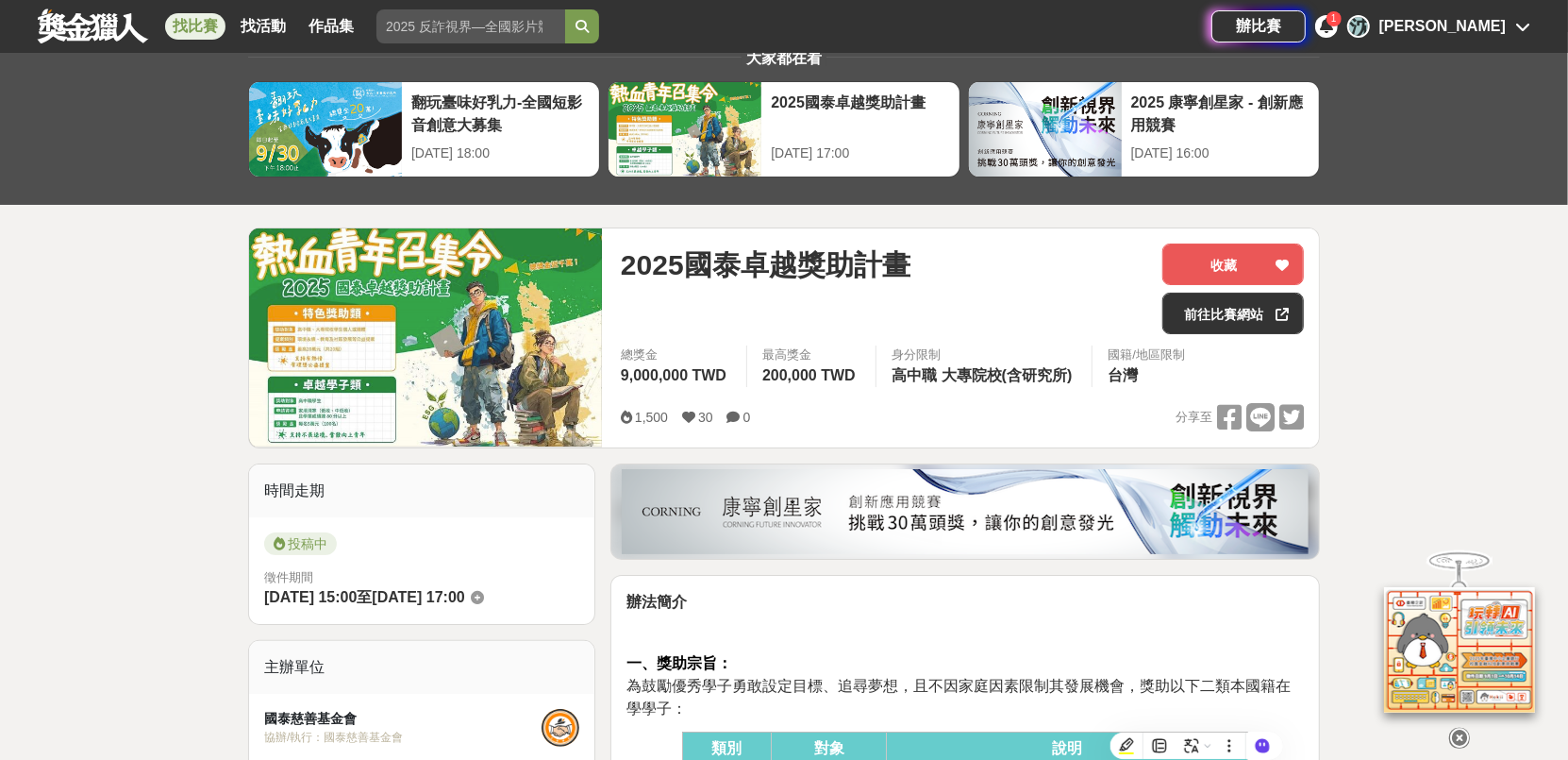
scroll to position [95, 0]
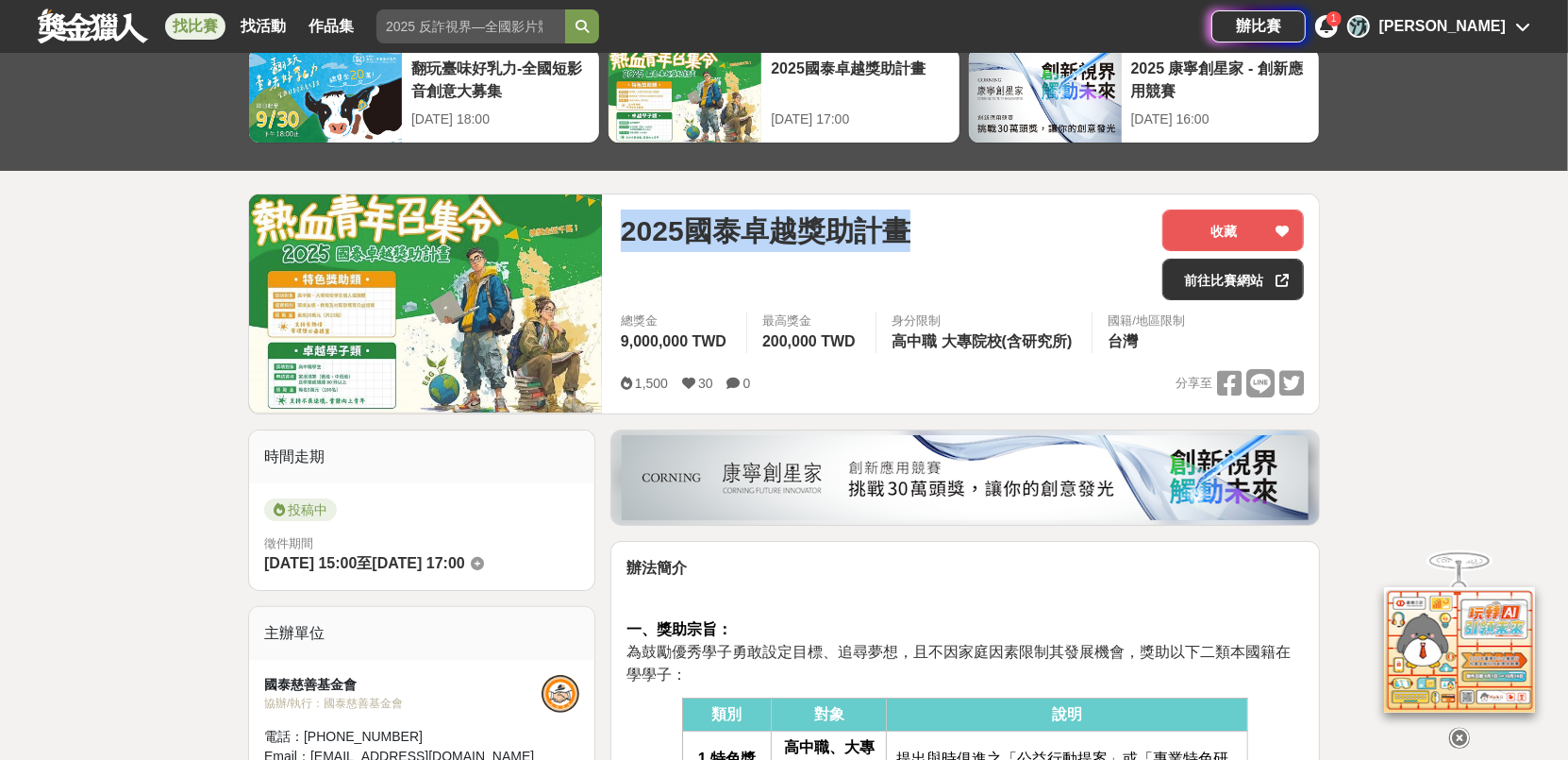
drag, startPoint x: 949, startPoint y: 251, endPoint x: 600, endPoint y: 217, distance: 350.7
click at [600, 217] on div "2025國泰卓越獎助計畫 收藏 前往比賽網站 總獎金 9,000,000 TWD 最高獎金 200,000 TWD 身分限制 高中職 大專院校(含研究所) 國…" at bounding box center [784, 303] width 1072 height 221
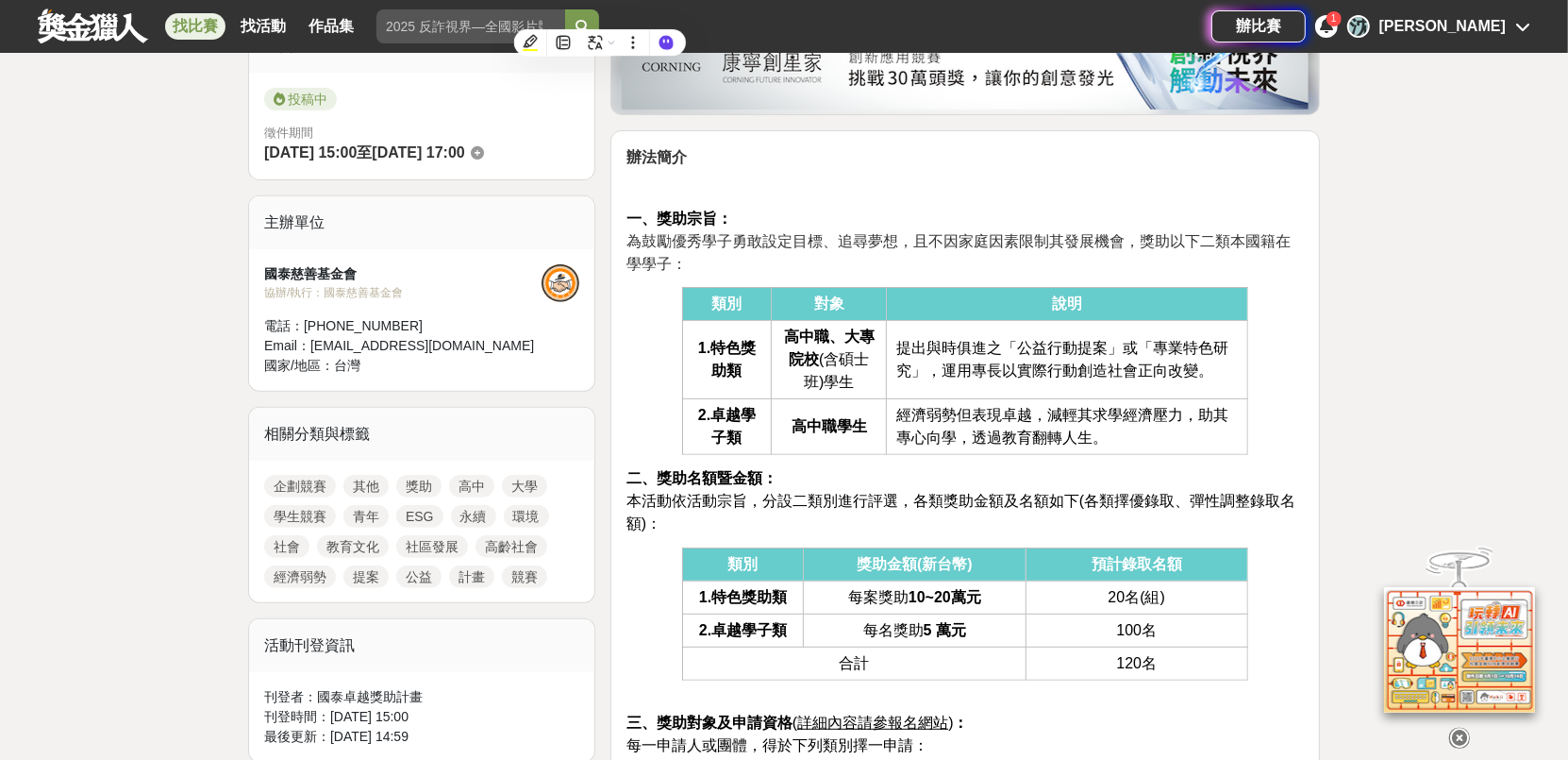
scroll to position [472, 0]
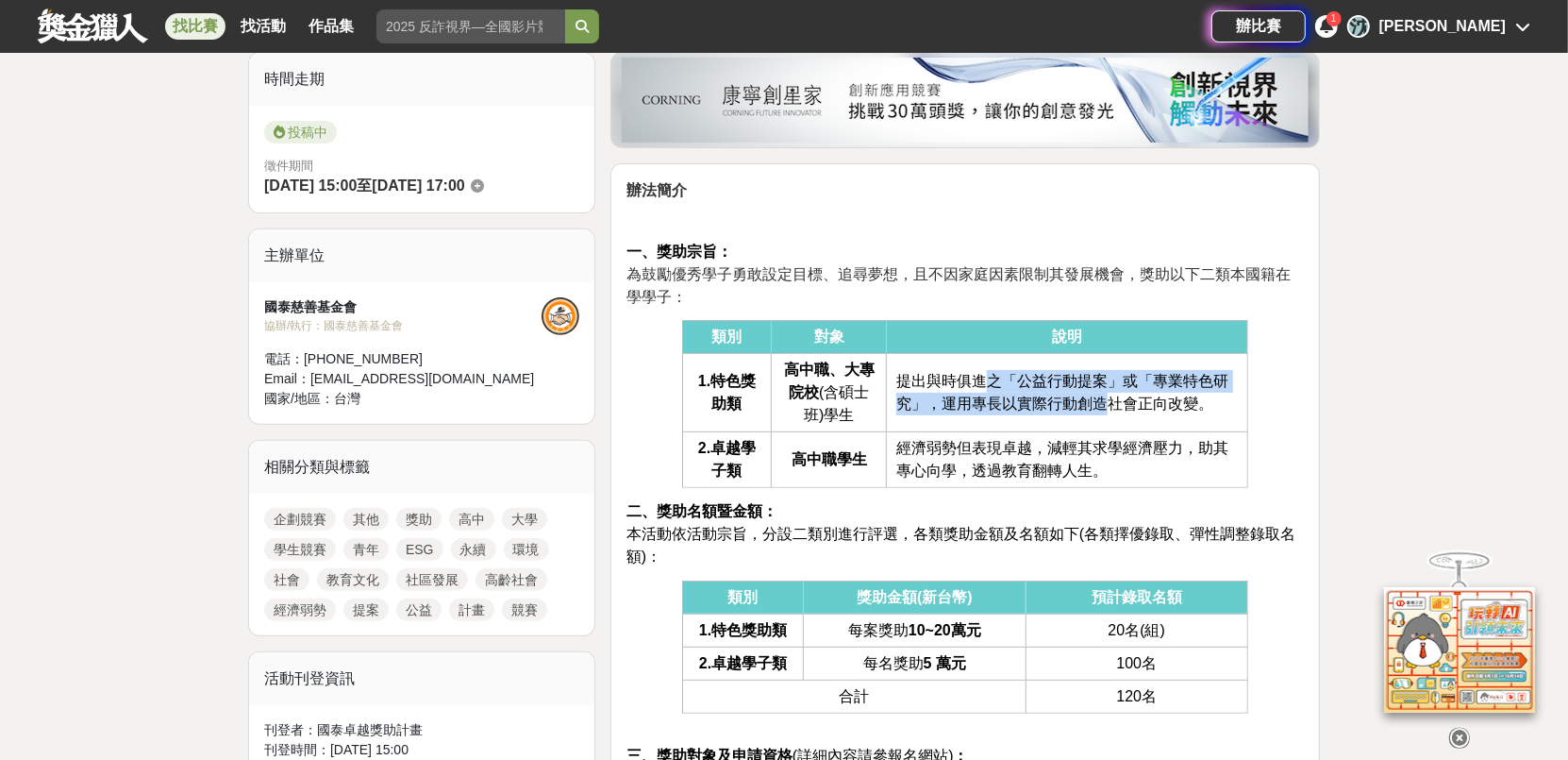
drag, startPoint x: 989, startPoint y: 373, endPoint x: 1103, endPoint y: 422, distance: 124.1
click at [1103, 422] on td "提出與時俱進之「公益行動提案」或「專業特色研究」，運用專長以實際行動創造社會正向改變。" at bounding box center [1068, 393] width 362 height 78
drag, startPoint x: 1103, startPoint y: 422, endPoint x: 1051, endPoint y: 403, distance: 55.4
click at [1051, 403] on span "提出與時俱進之「公益行動提案」或「專業特色研究」，運用專長以實際行動創造社會正向改變。" at bounding box center [1063, 391] width 332 height 38
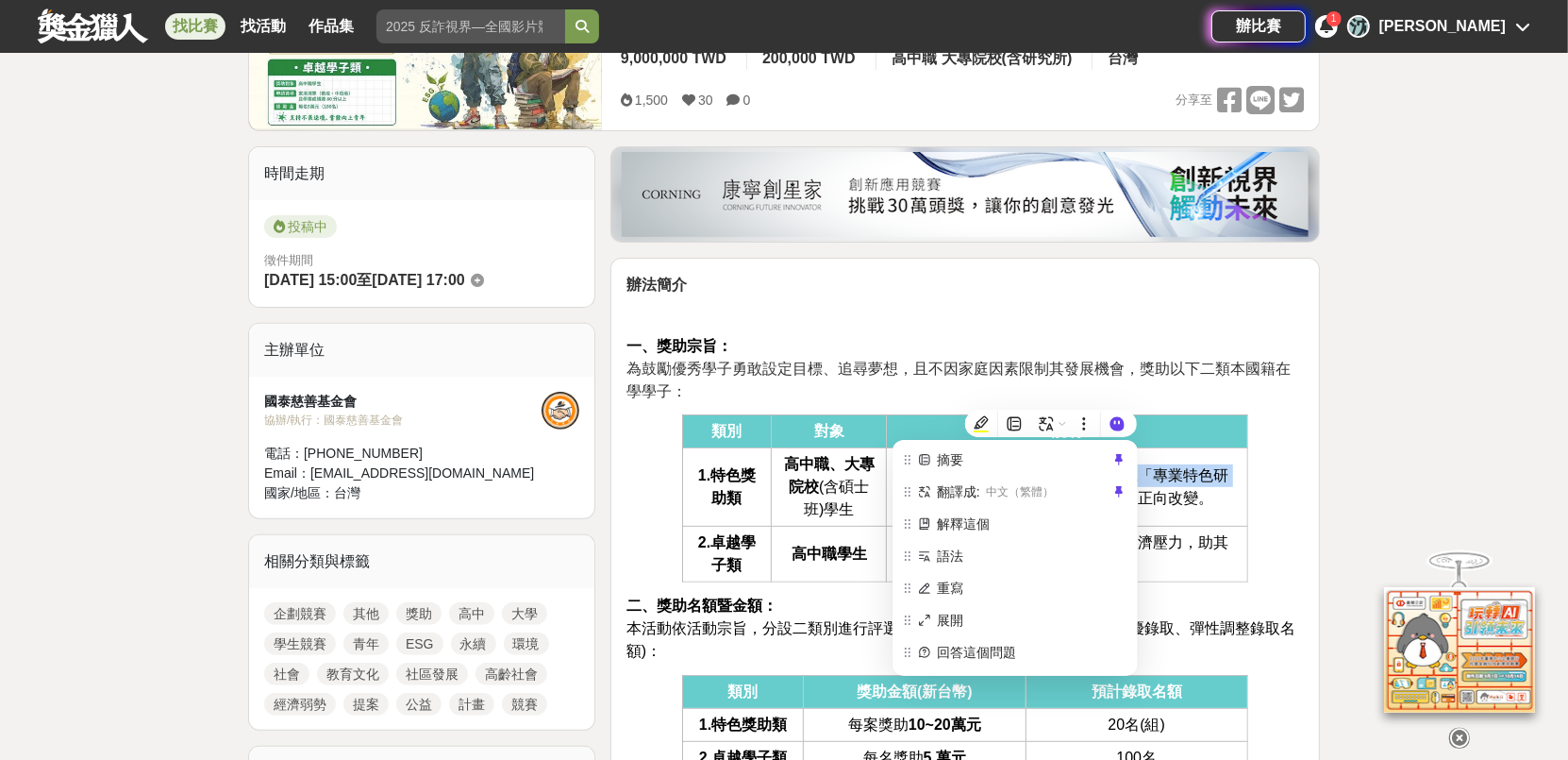
scroll to position [660, 0]
